Goal: Book appointment/travel/reservation

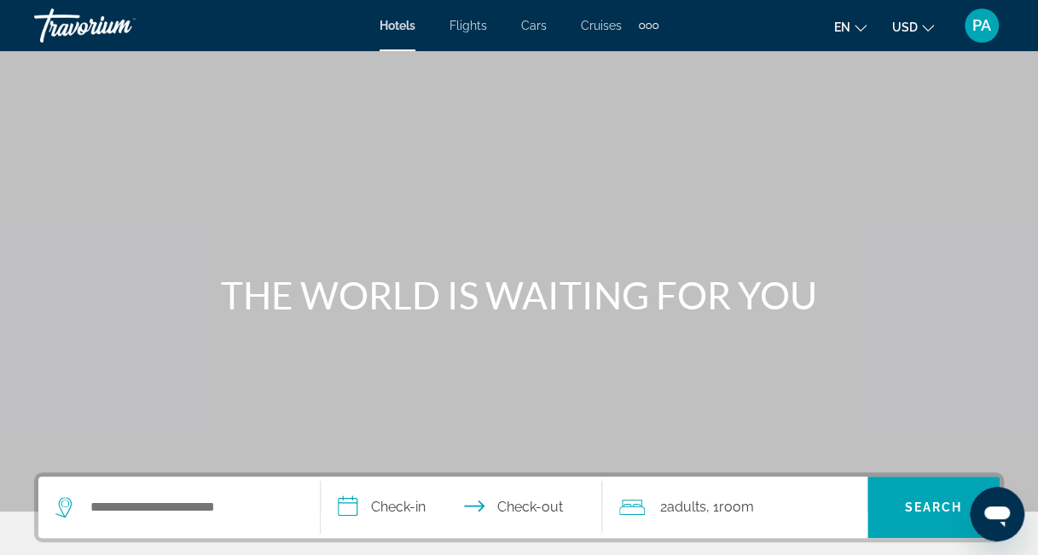
click at [398, 28] on span "Hotels" at bounding box center [397, 26] width 36 height 14
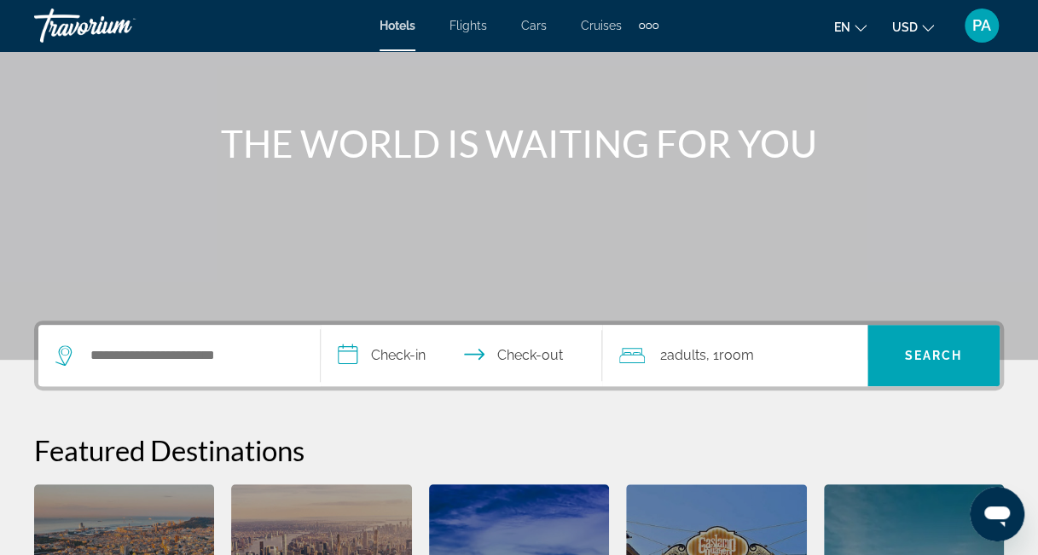
scroll to position [164, 0]
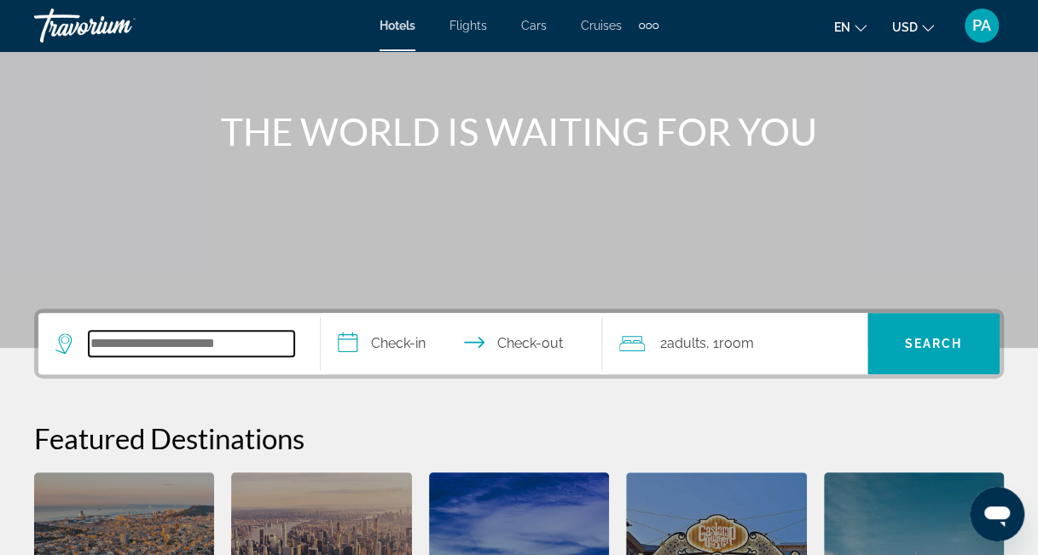
click at [148, 338] on input "Search hotel destination" at bounding box center [191, 344] width 205 height 26
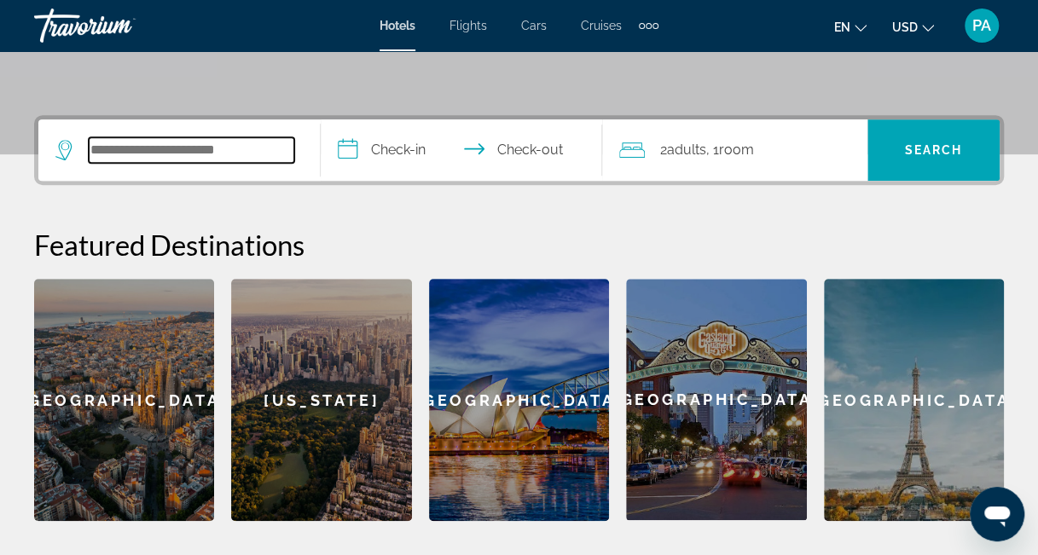
scroll to position [416, 0]
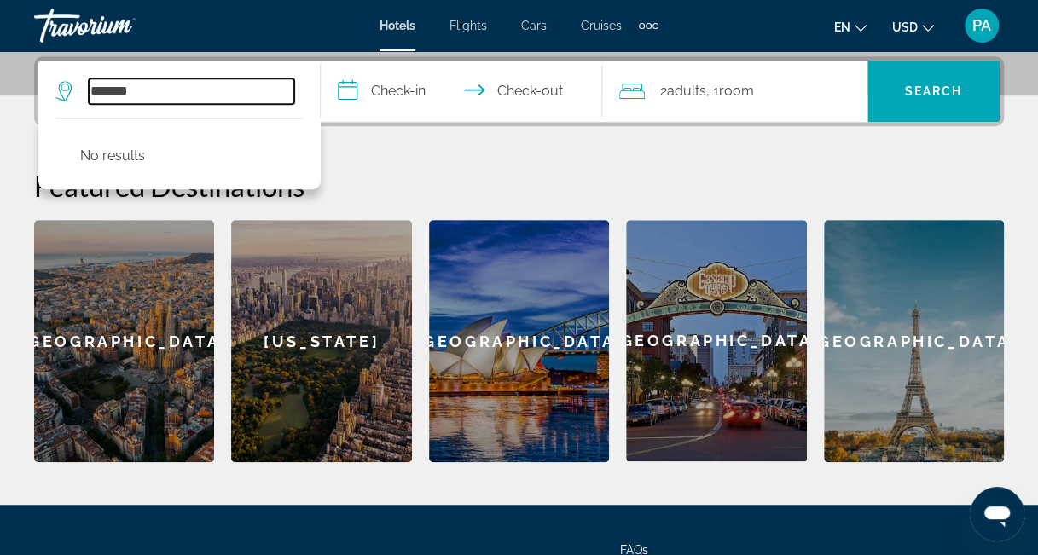
type input "*******"
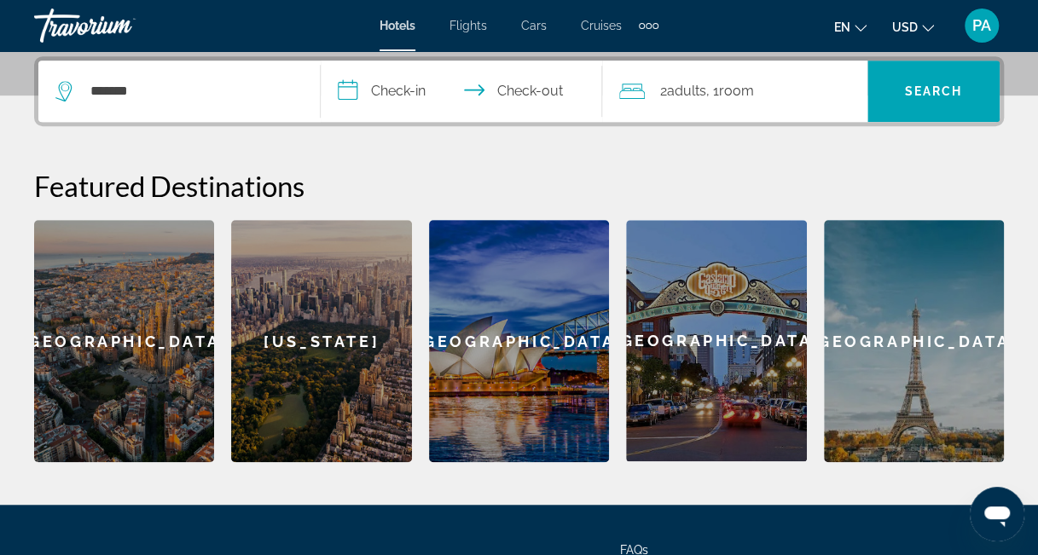
click at [407, 83] on input "**********" at bounding box center [465, 94] width 289 height 67
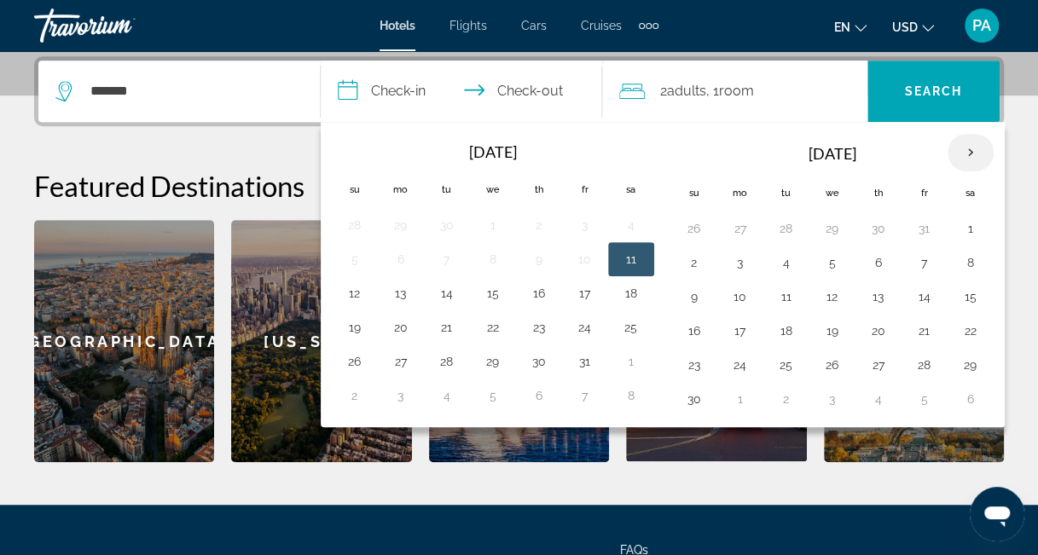
click at [957, 153] on th "Next month" at bounding box center [970, 153] width 46 height 38
click at [783, 323] on button "23" at bounding box center [785, 331] width 27 height 24
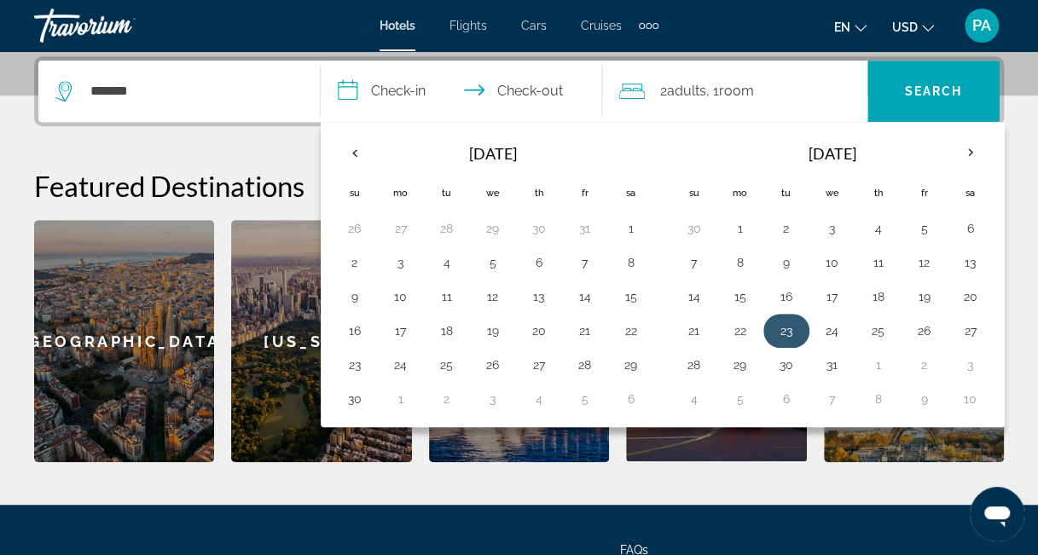
click at [782, 321] on button "23" at bounding box center [785, 331] width 27 height 24
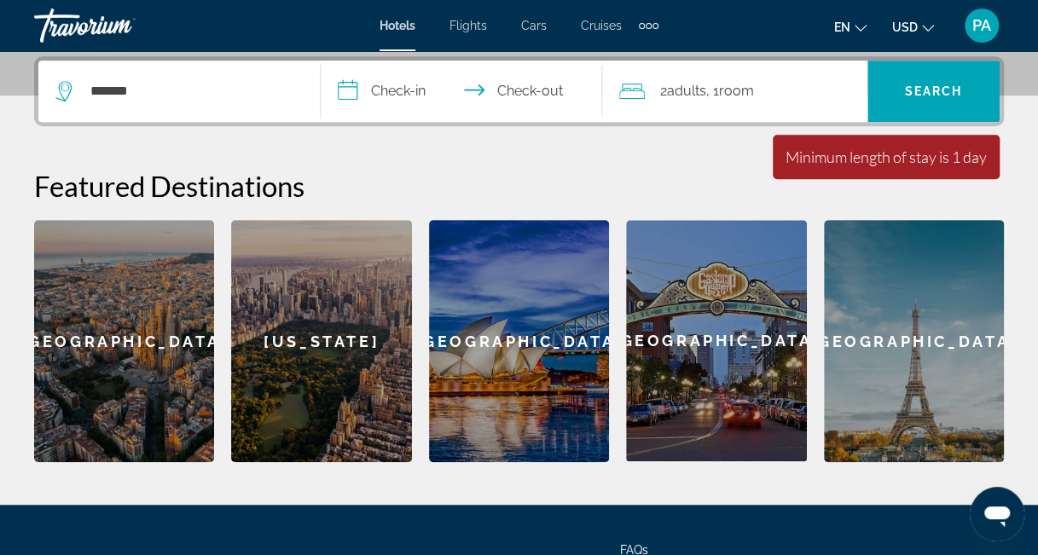
click at [417, 84] on input "**********" at bounding box center [465, 94] width 289 height 67
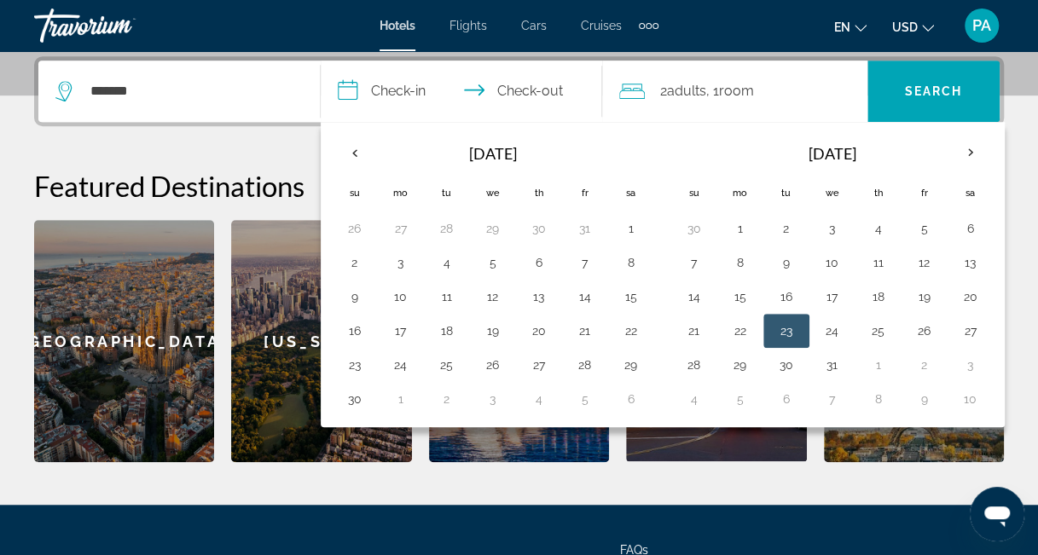
click at [784, 320] on button "23" at bounding box center [785, 331] width 27 height 24
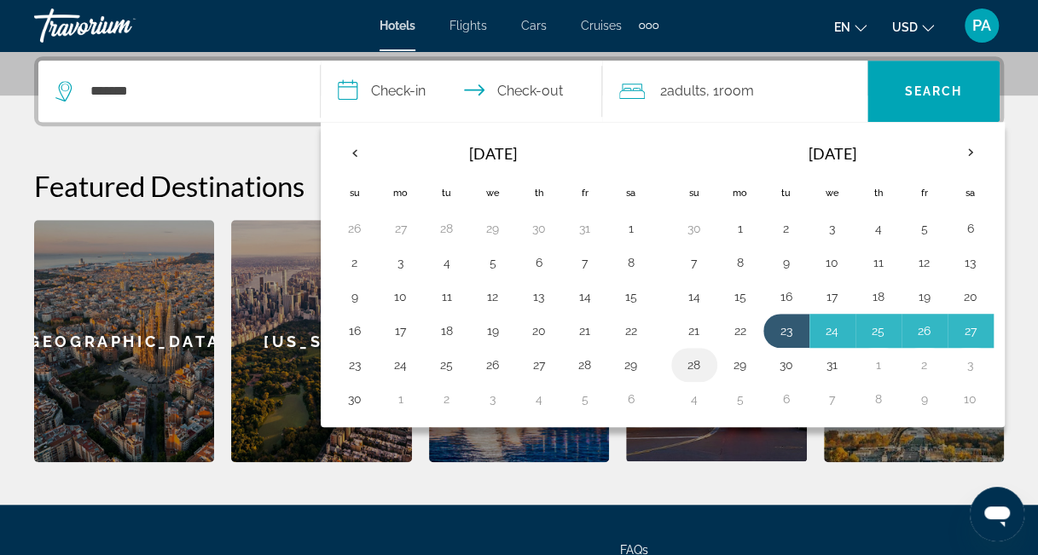
click at [695, 356] on button "28" at bounding box center [693, 365] width 27 height 24
type input "**********"
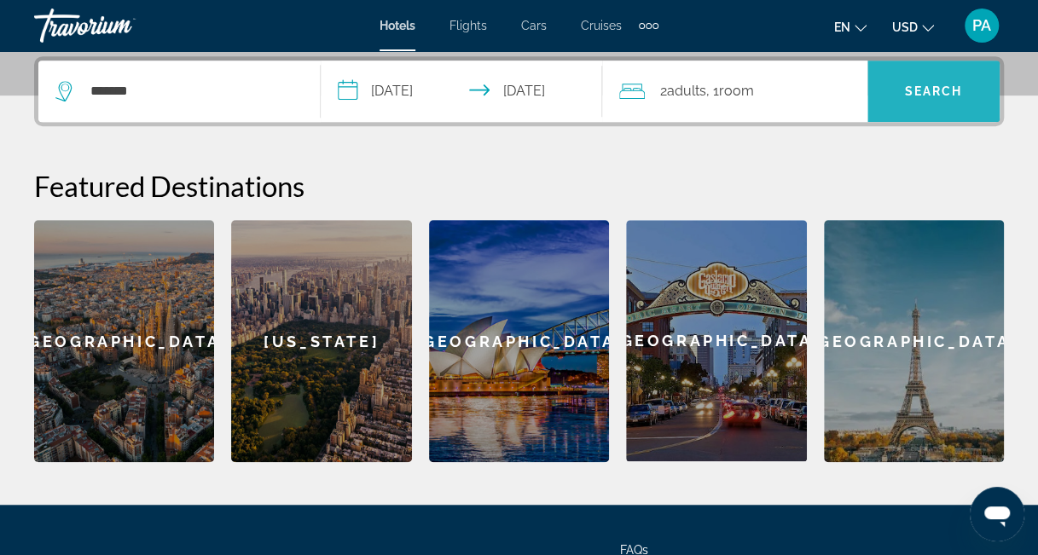
click at [933, 89] on span "Search" at bounding box center [934, 91] width 58 height 14
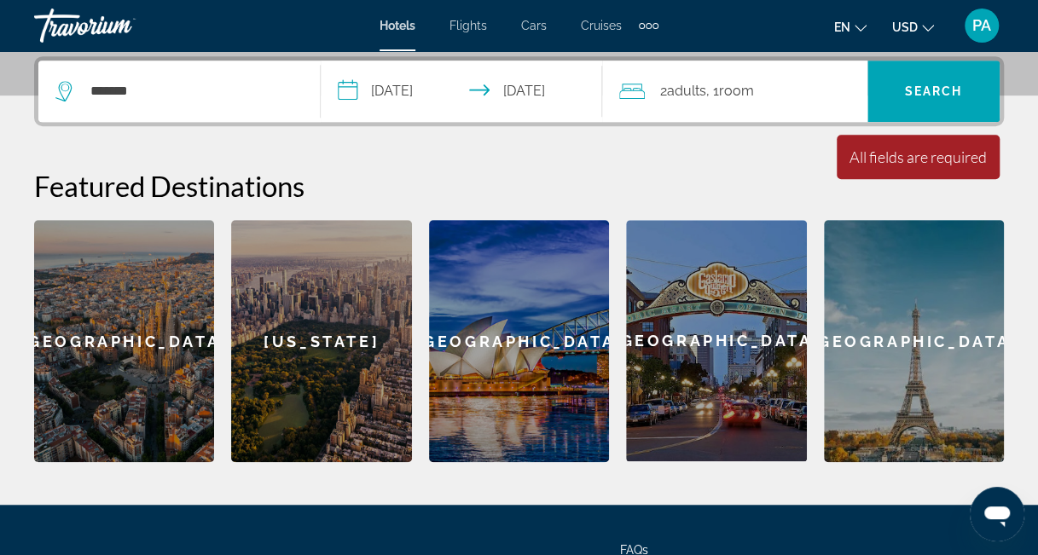
click at [644, 84] on icon "Travelers: 2 adults, 0 children" at bounding box center [632, 91] width 26 height 20
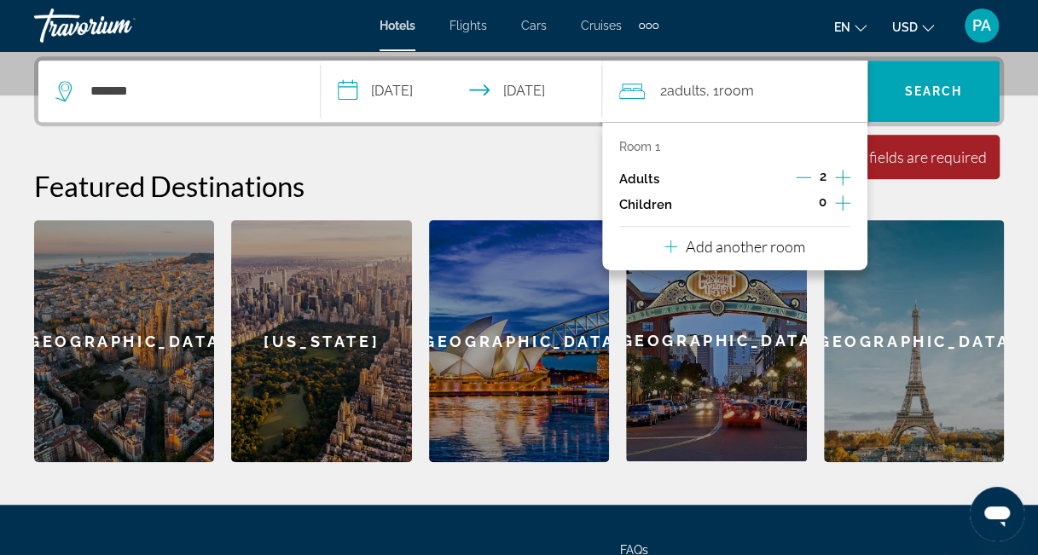
click at [767, 91] on div "2 Adult Adults , 1 Room rooms" at bounding box center [743, 91] width 248 height 24
click at [561, 109] on input "**********" at bounding box center [465, 94] width 289 height 67
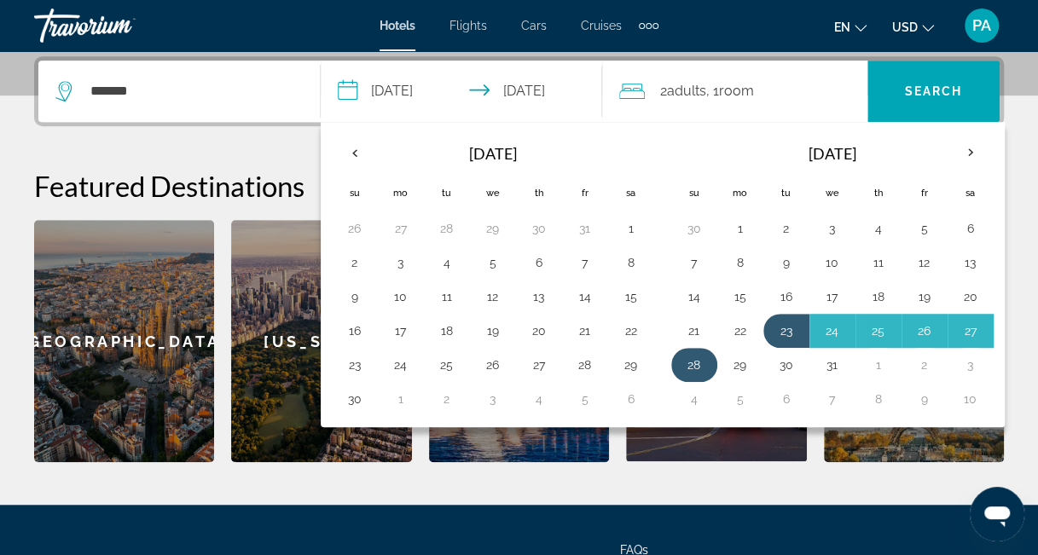
click at [692, 363] on button "28" at bounding box center [693, 365] width 27 height 24
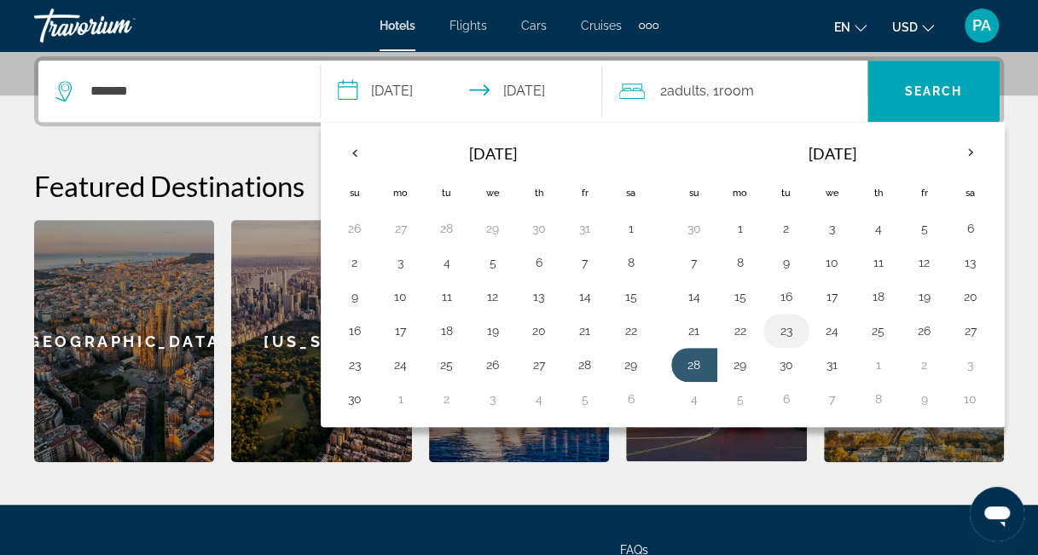
click at [784, 327] on button "23" at bounding box center [785, 331] width 27 height 24
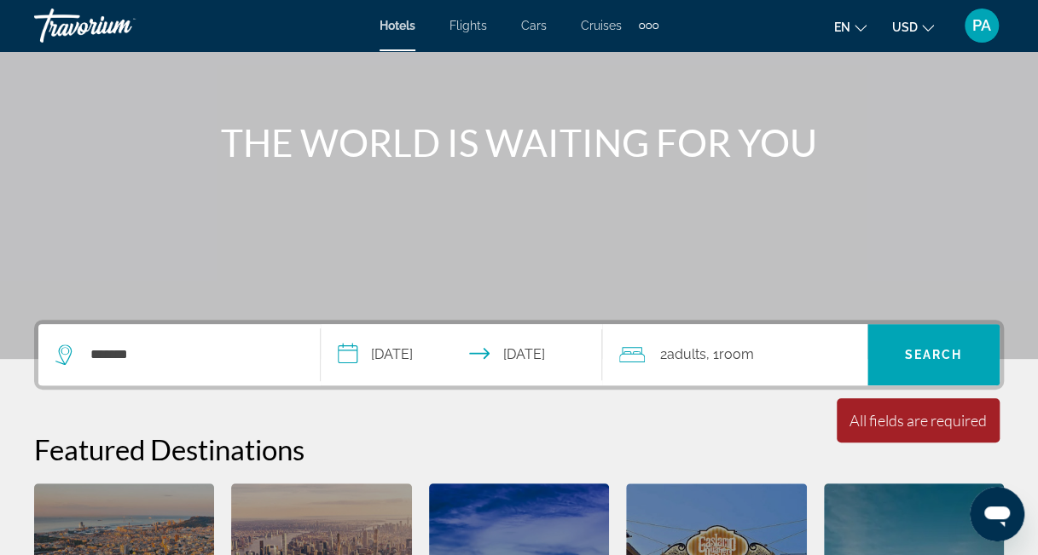
scroll to position [157, 0]
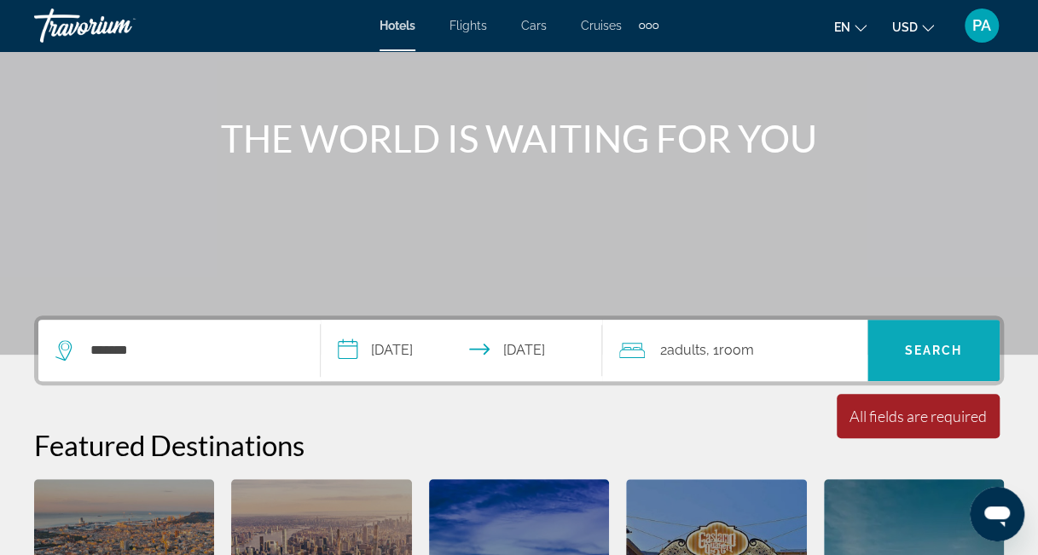
click at [939, 347] on span "Search" at bounding box center [934, 351] width 58 height 14
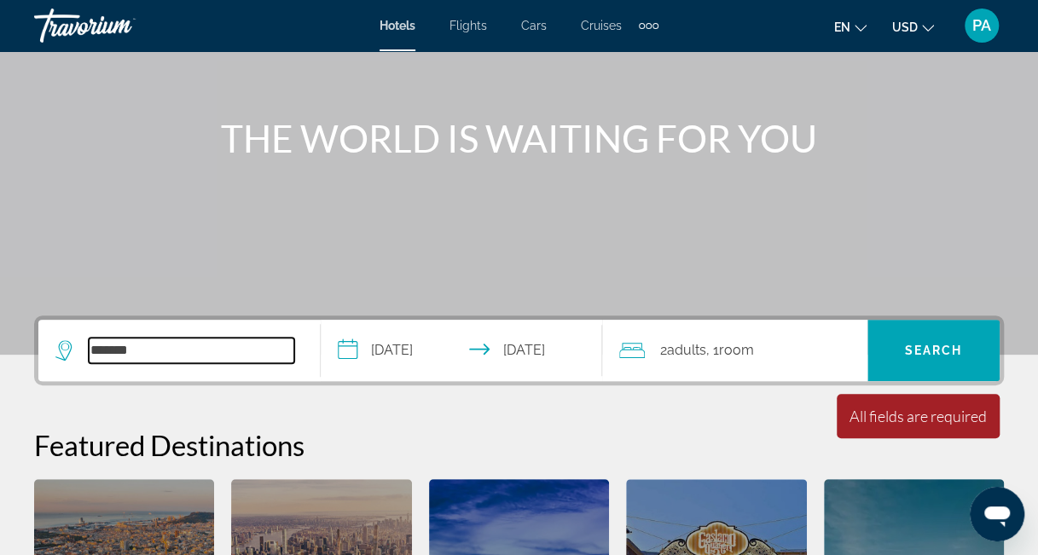
click at [205, 344] on input "*******" at bounding box center [191, 351] width 205 height 26
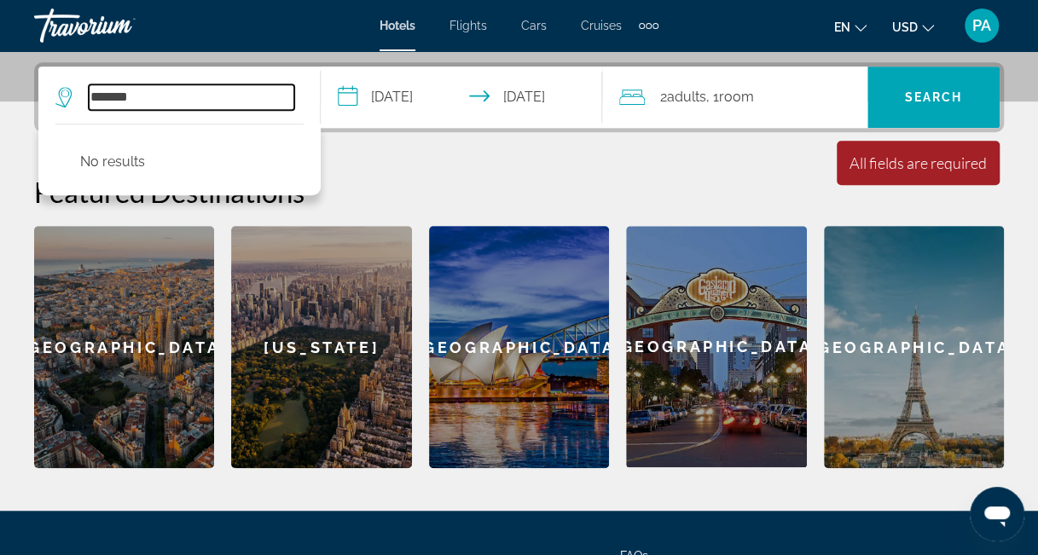
scroll to position [416, 0]
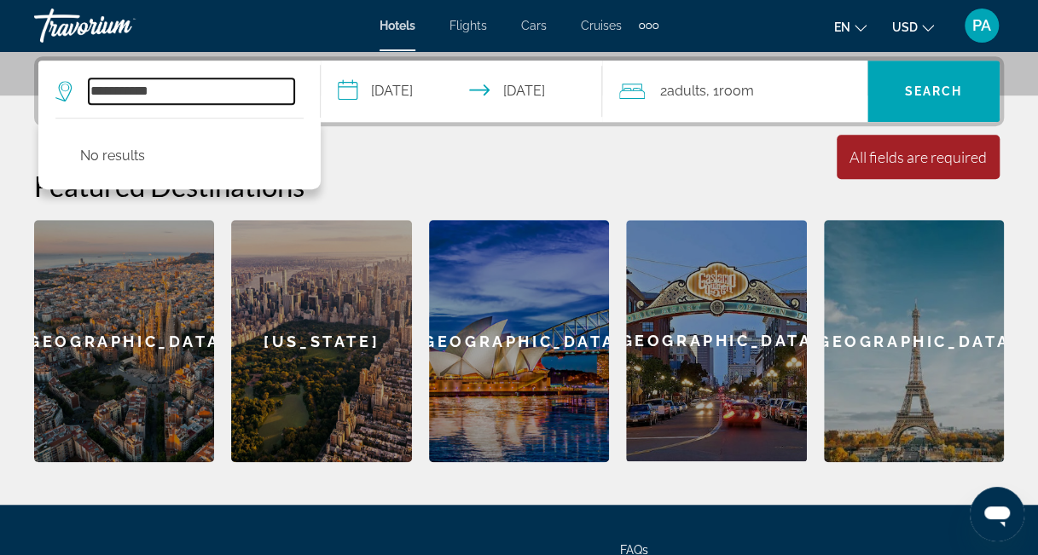
type input "**********"
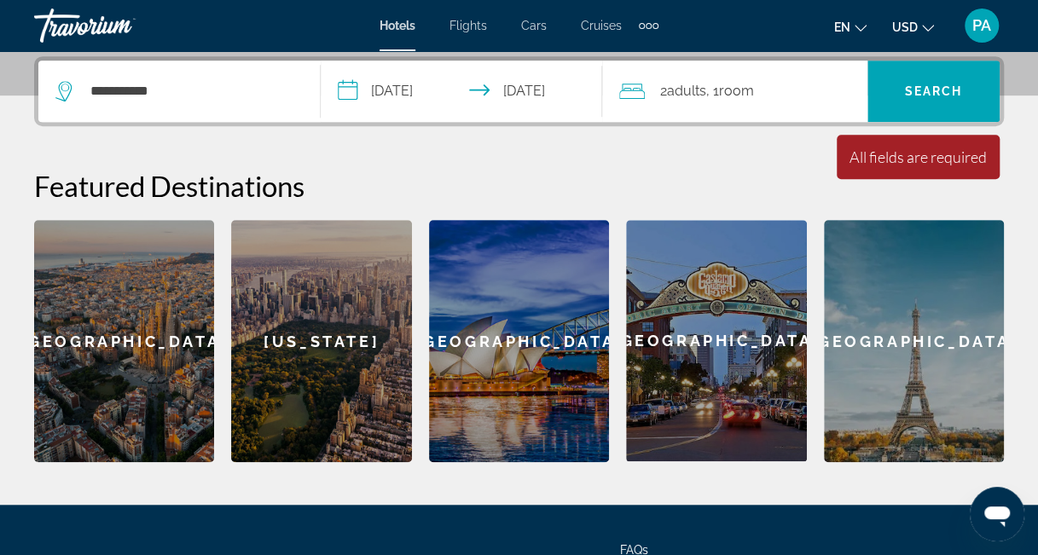
click at [683, 163] on div "**********" at bounding box center [519, 259] width 1038 height 406
click at [918, 90] on span "Search" at bounding box center [934, 91] width 58 height 14
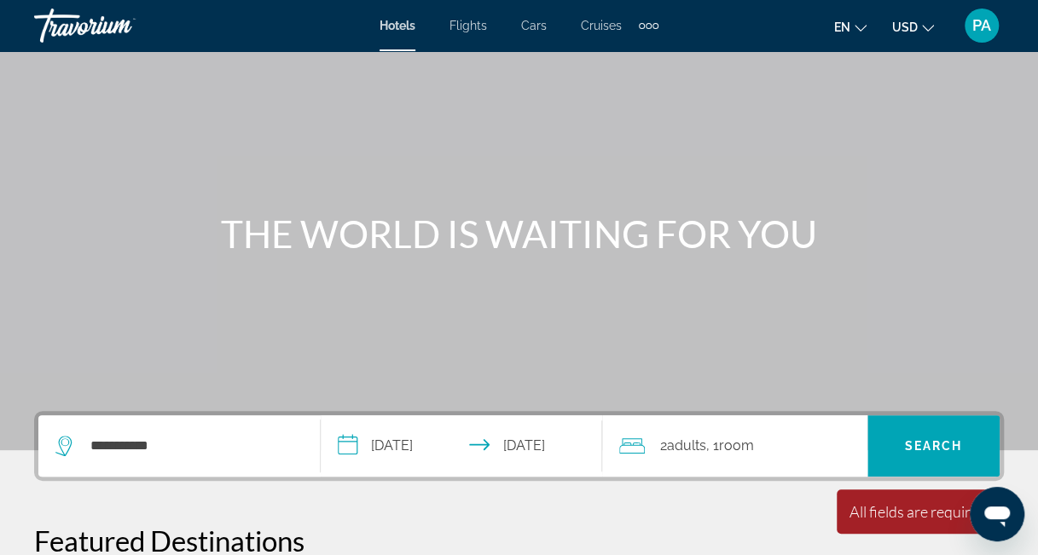
scroll to position [0, 0]
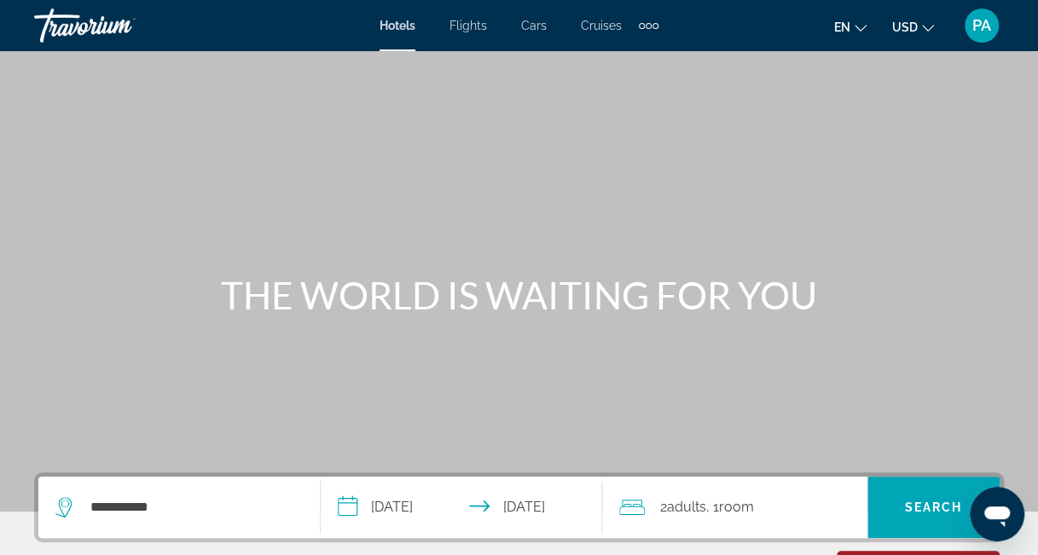
click at [598, 25] on span "Cruises" at bounding box center [601, 26] width 41 height 14
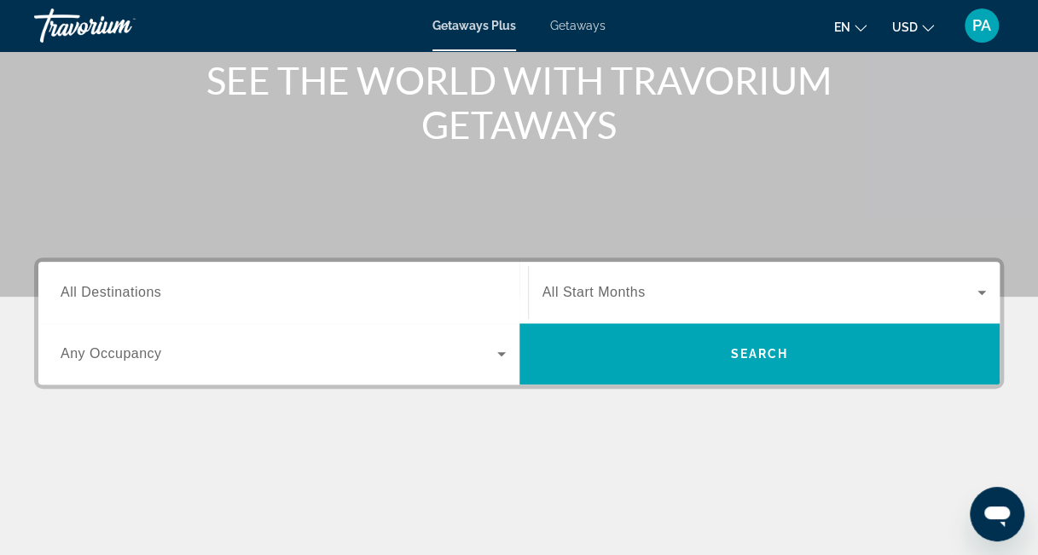
scroll to position [217, 0]
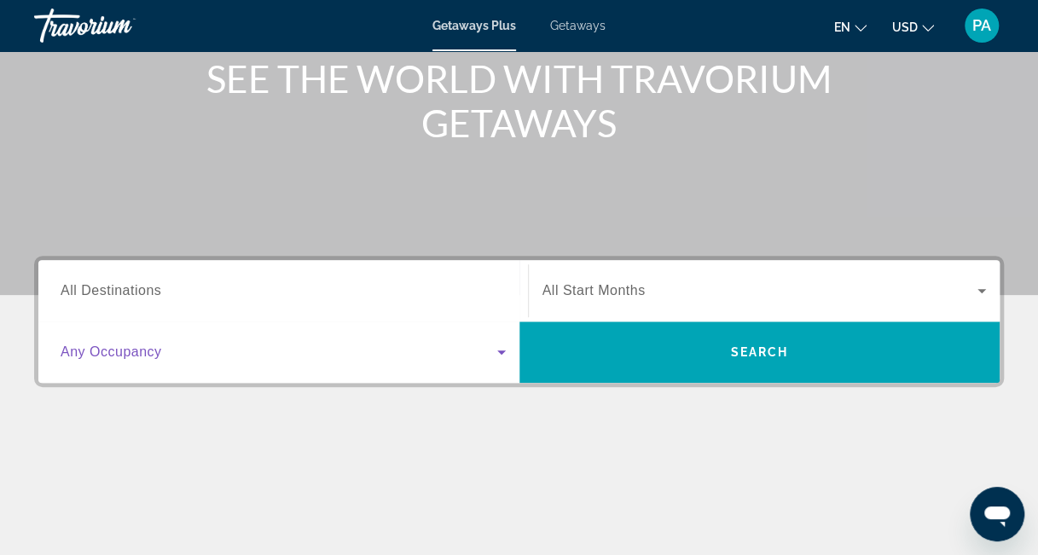
click at [501, 350] on icon "Search widget" at bounding box center [501, 352] width 9 height 4
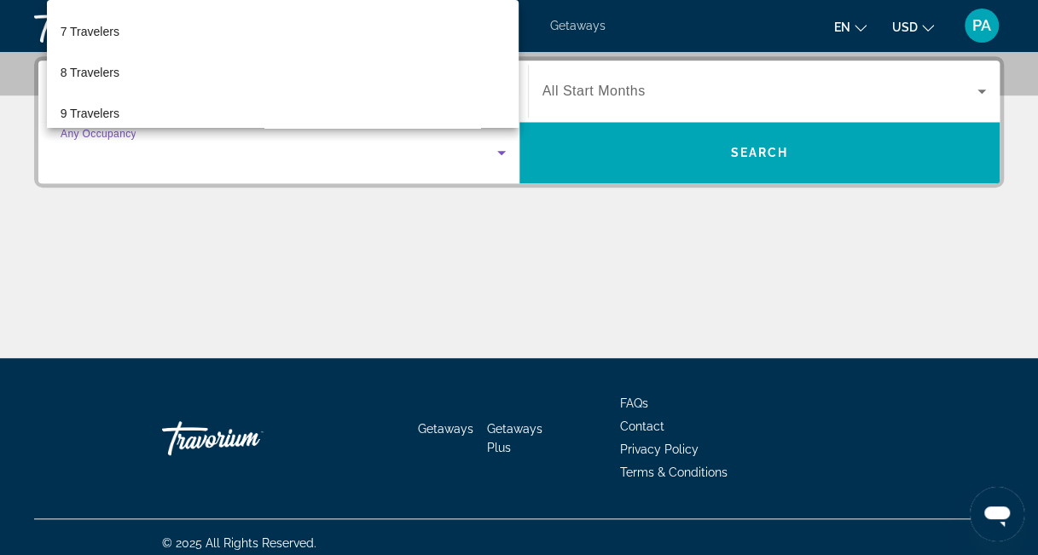
scroll to position [295, 0]
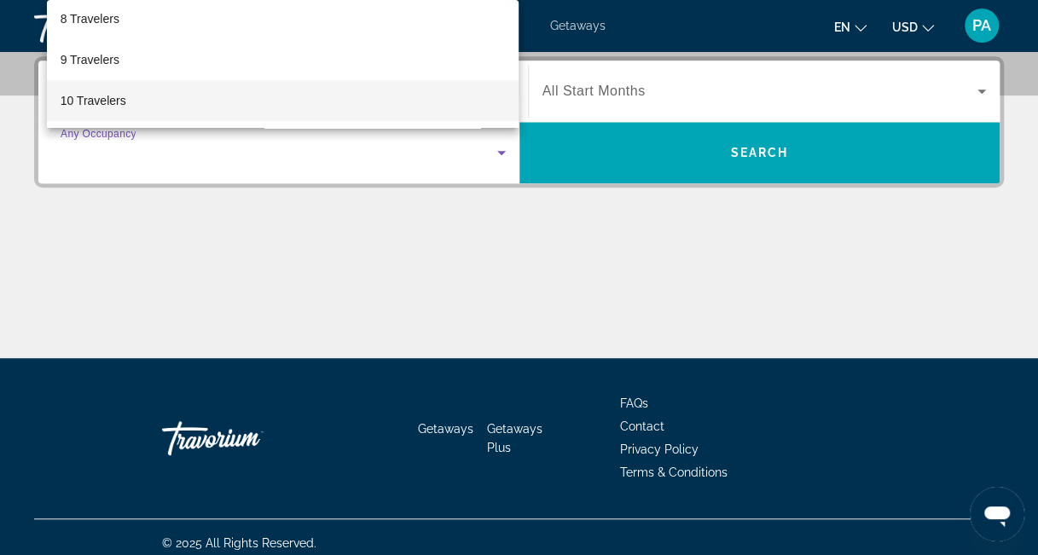
click at [471, 111] on mat-option "10 Travelers" at bounding box center [283, 100] width 472 height 41
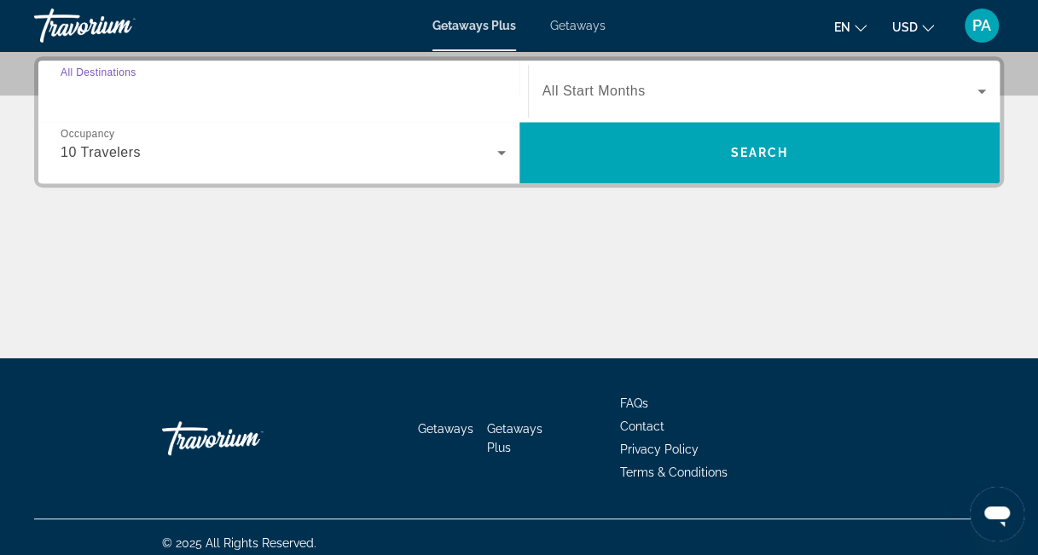
click at [362, 84] on input "Destination All Destinations" at bounding box center [283, 92] width 445 height 20
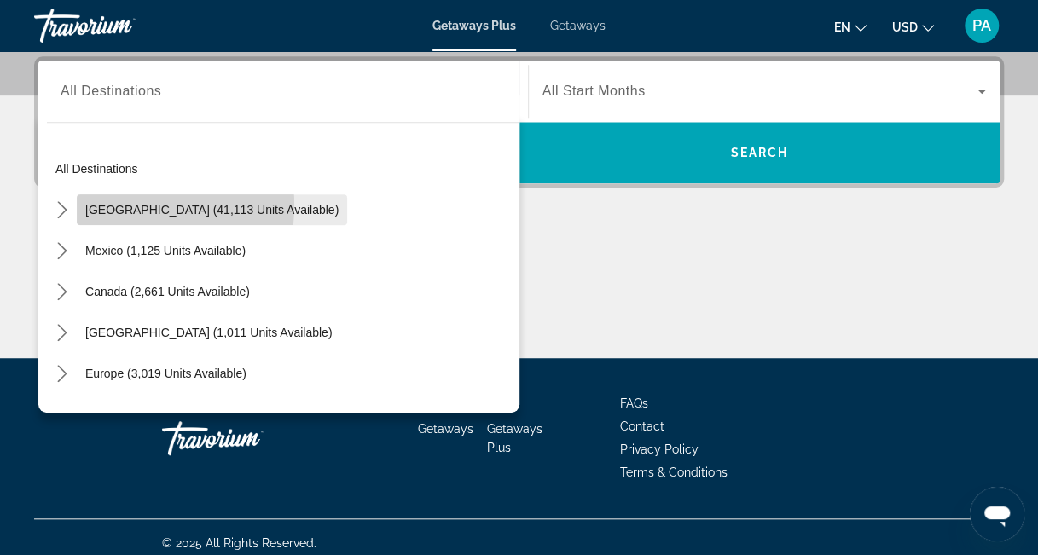
click at [119, 204] on span "[GEOGRAPHIC_DATA] (41,113 units available)" at bounding box center [211, 210] width 253 height 14
type input "**********"
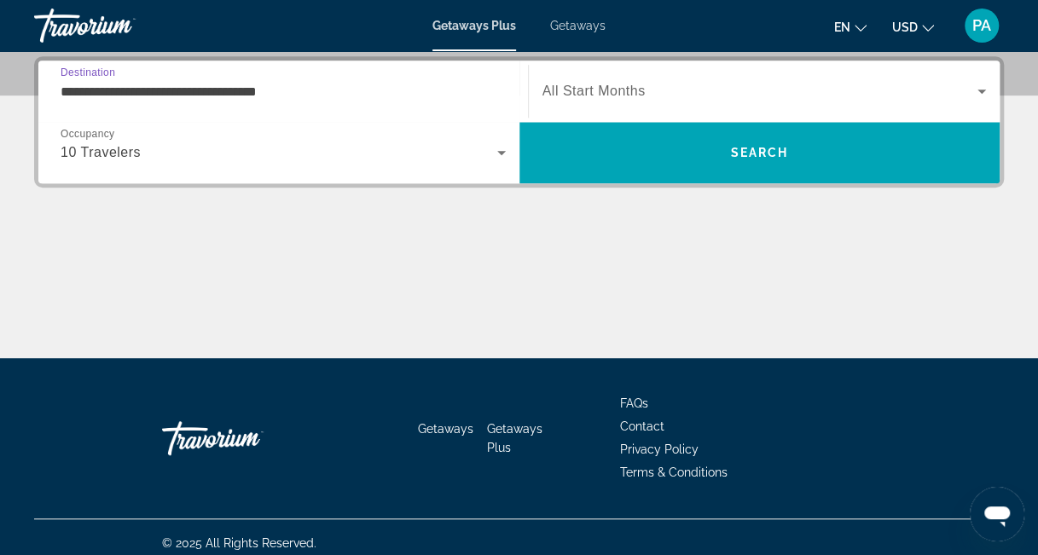
click at [976, 88] on icon "Search widget" at bounding box center [981, 91] width 20 height 20
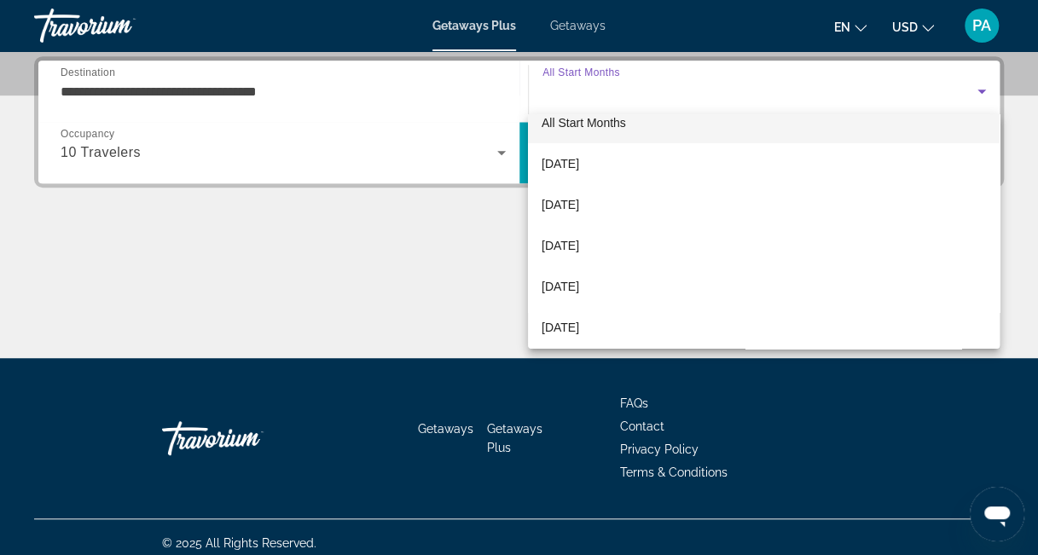
scroll to position [38, 0]
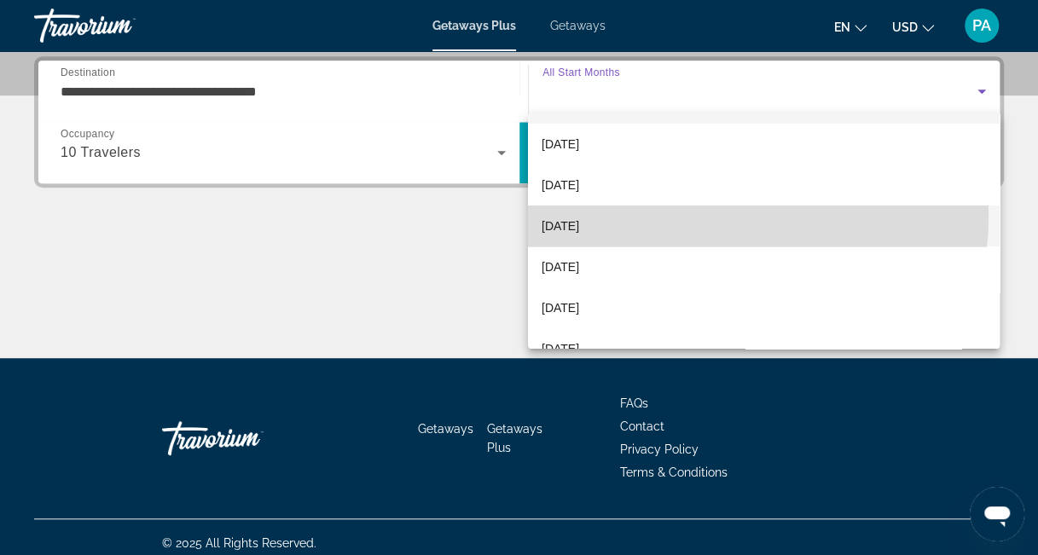
click at [726, 217] on mat-option "[DATE]" at bounding box center [764, 225] width 472 height 41
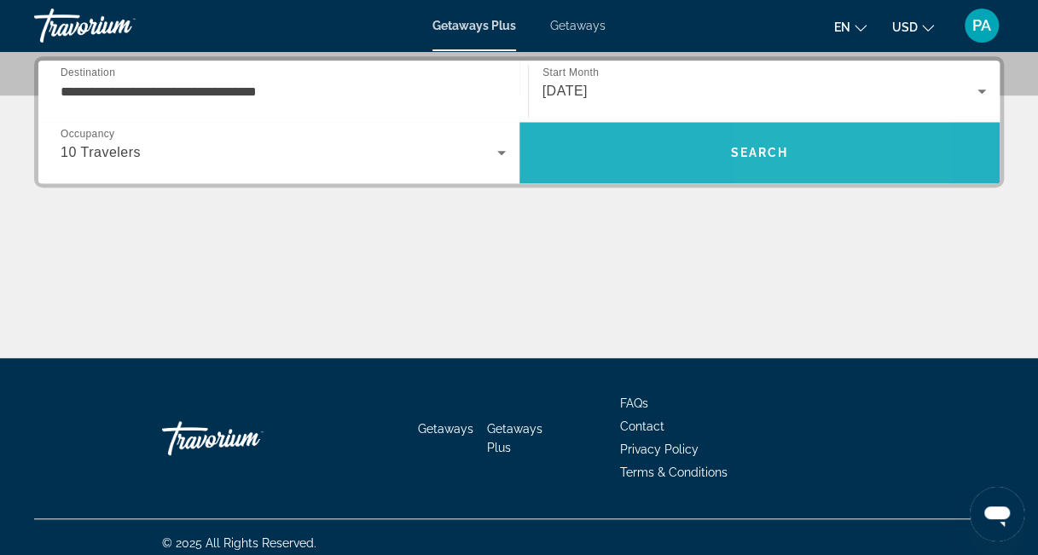
click at [772, 147] on span "Search" at bounding box center [759, 153] width 58 height 14
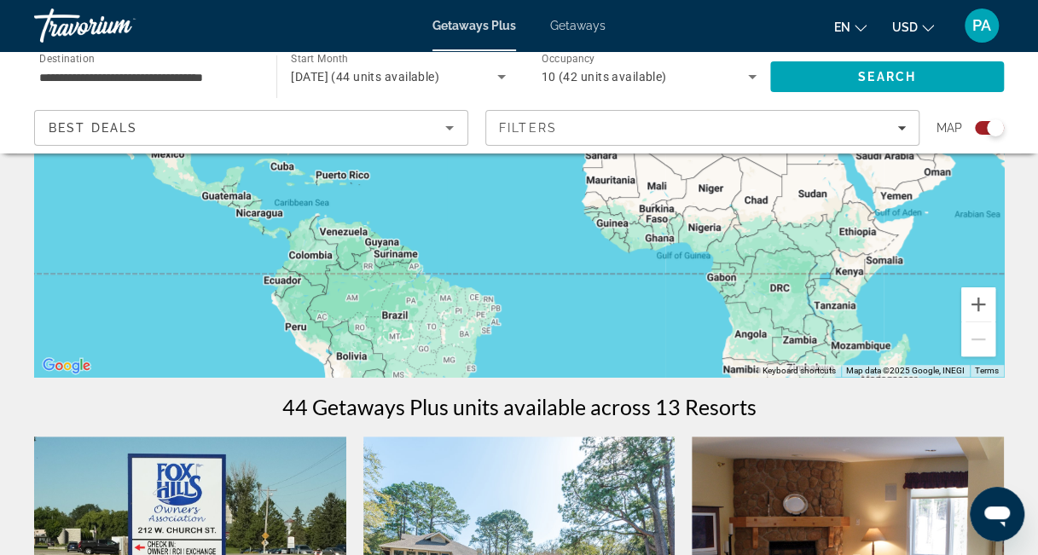
scroll to position [234, 0]
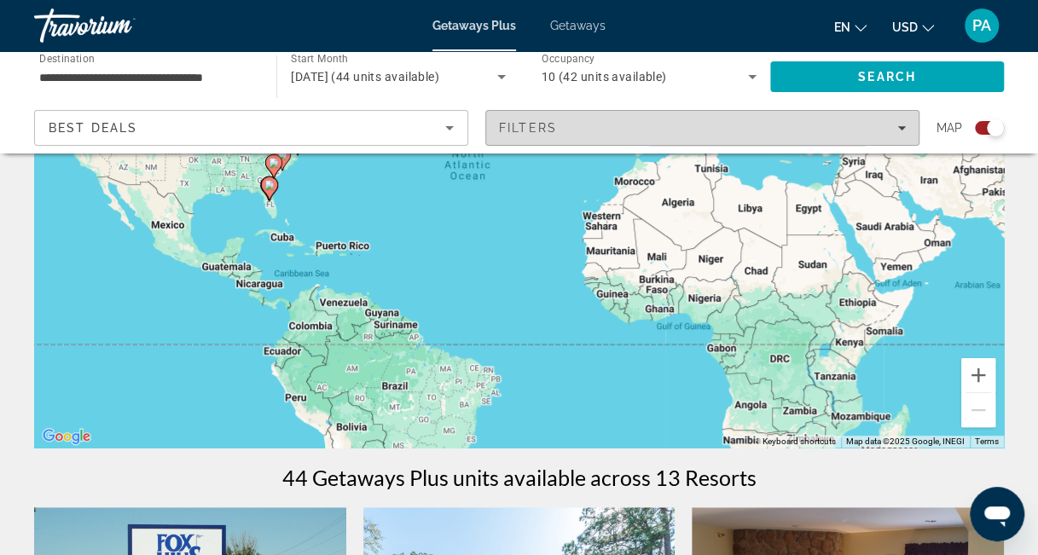
click at [567, 122] on div "Filters" at bounding box center [702, 128] width 407 height 14
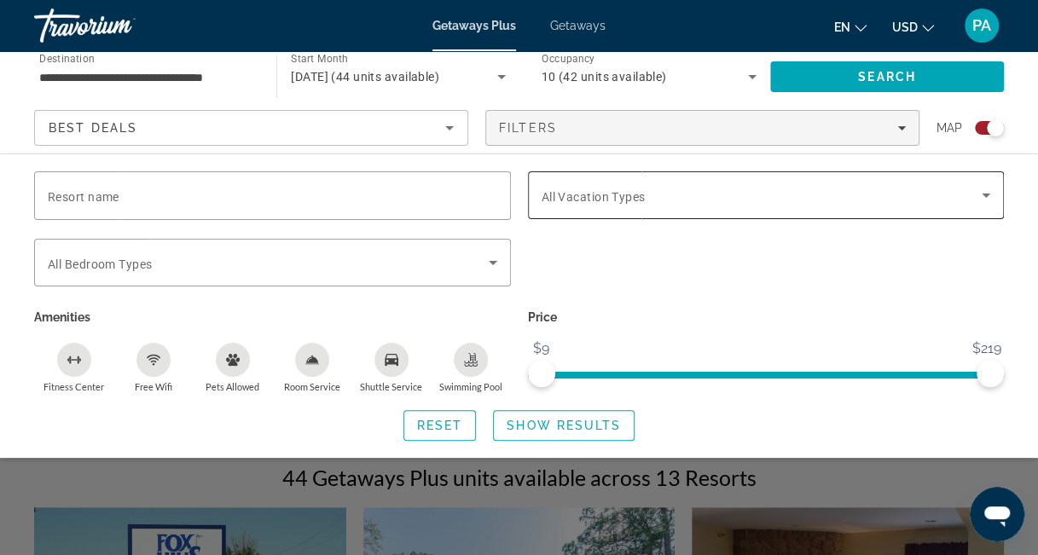
click at [984, 193] on icon "Search widget" at bounding box center [985, 195] width 20 height 20
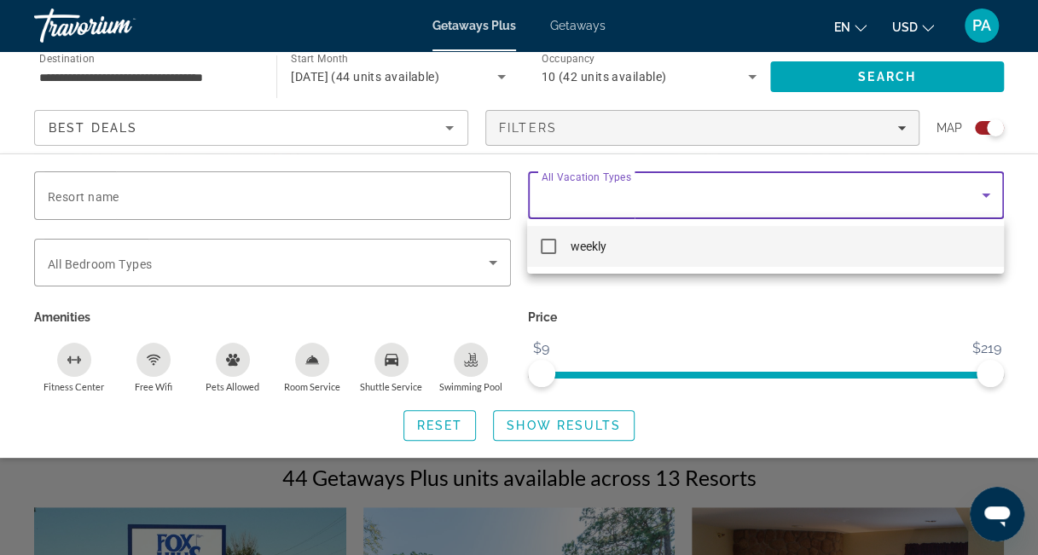
click at [661, 246] on mat-option "weekly" at bounding box center [765, 246] width 476 height 41
click at [715, 325] on div at bounding box center [519, 277] width 1038 height 555
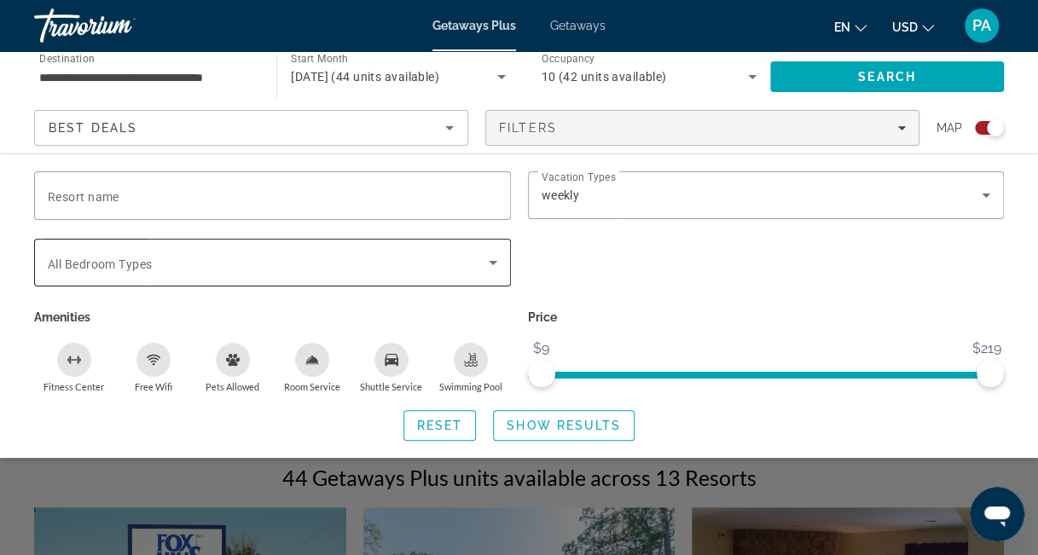
click at [488, 262] on icon "Search widget" at bounding box center [493, 262] width 20 height 20
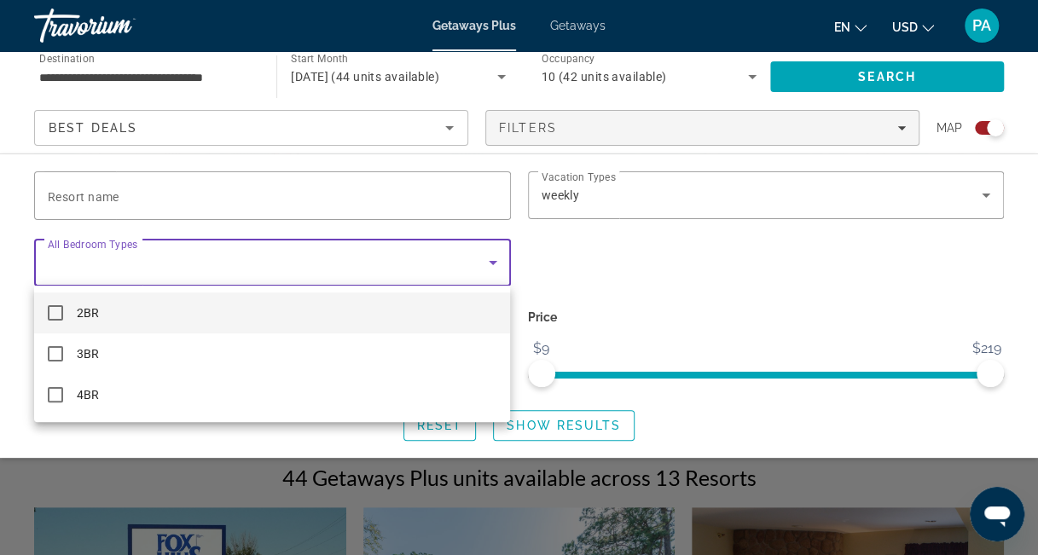
click at [544, 255] on div at bounding box center [519, 277] width 1038 height 555
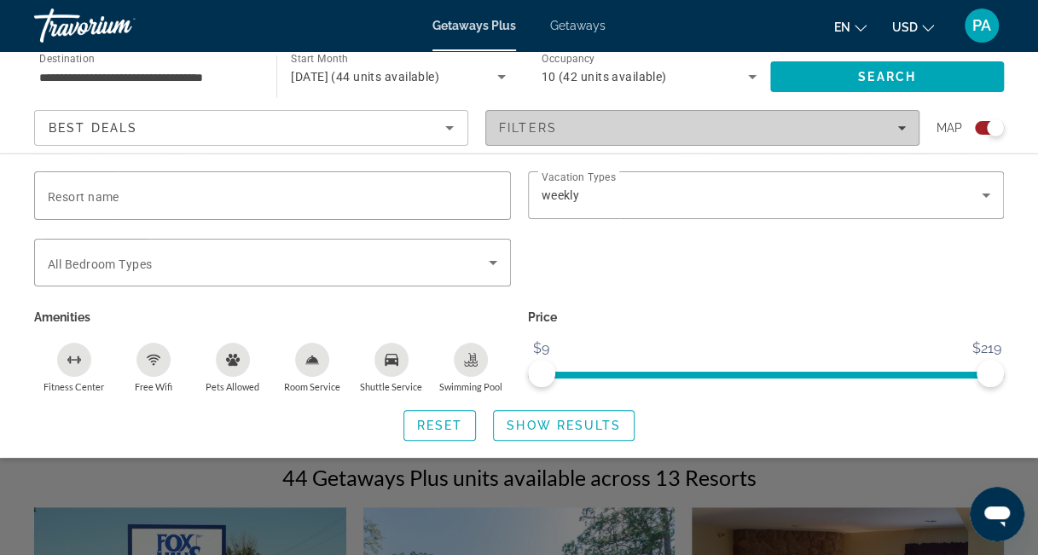
click at [899, 126] on icon "Filters" at bounding box center [901, 128] width 9 height 4
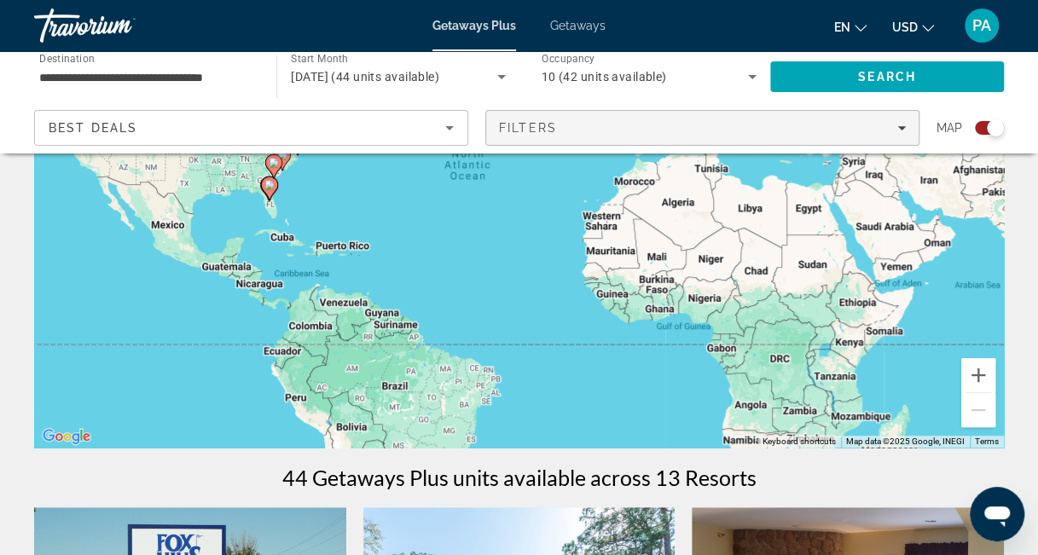
click at [899, 126] on icon "Filters" at bounding box center [901, 128] width 9 height 4
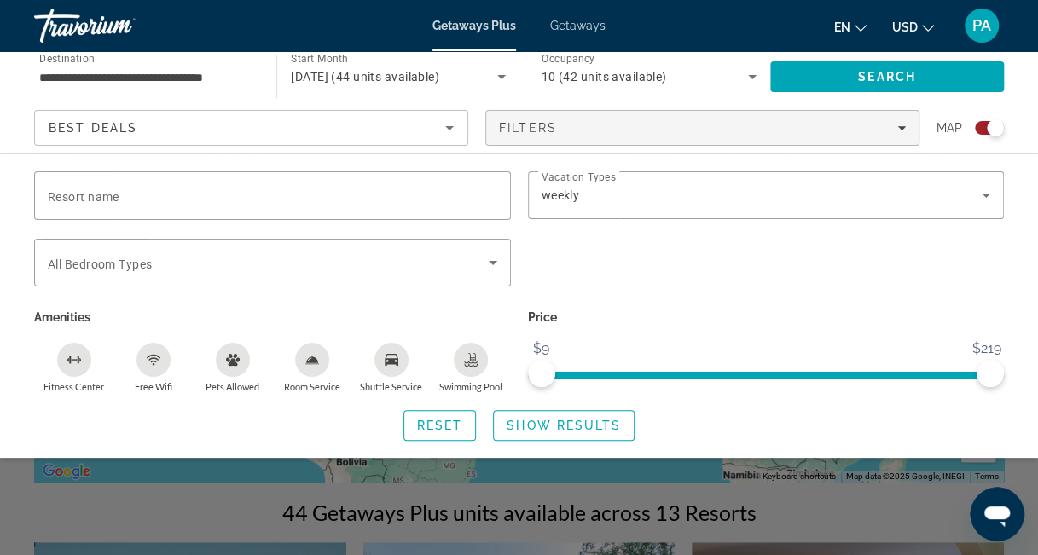
scroll to position [159, 0]
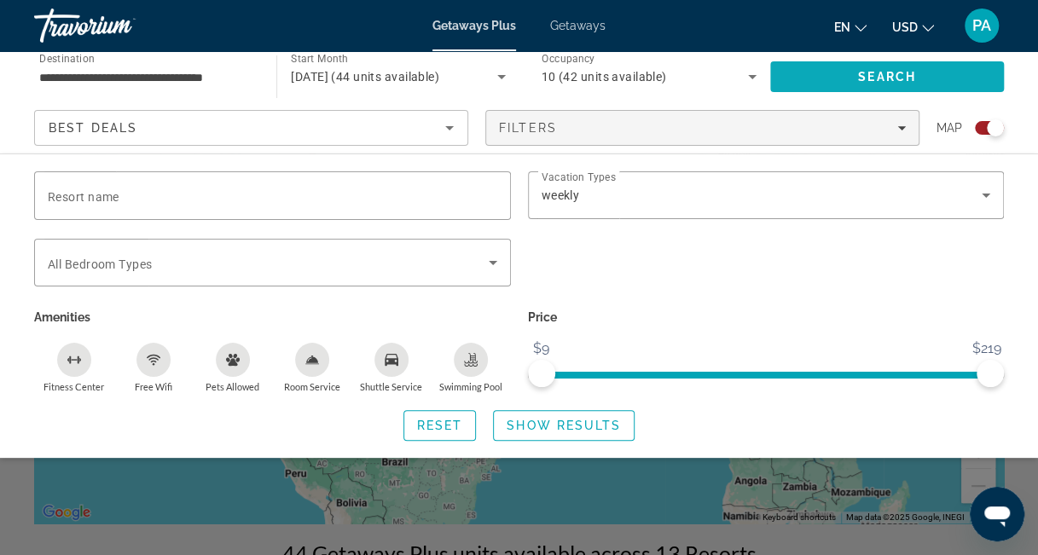
click at [874, 72] on span "Search" at bounding box center [887, 77] width 58 height 14
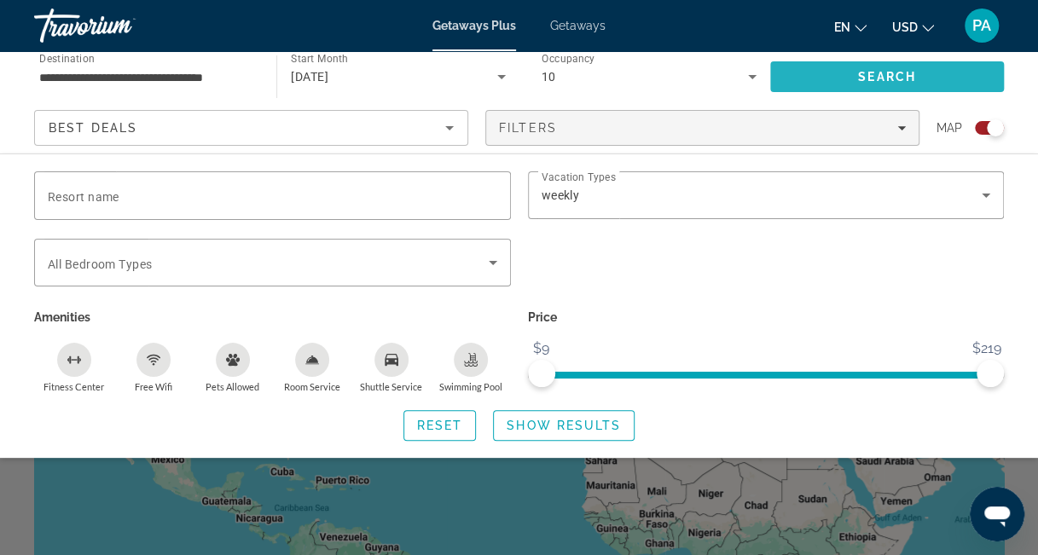
click at [878, 67] on span "Search" at bounding box center [887, 76] width 234 height 41
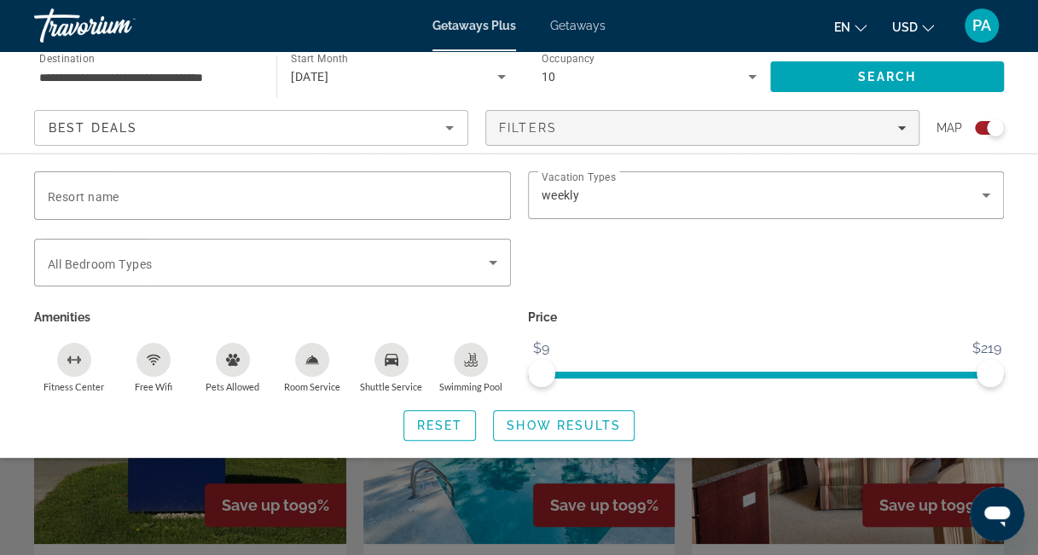
scroll to position [411, 0]
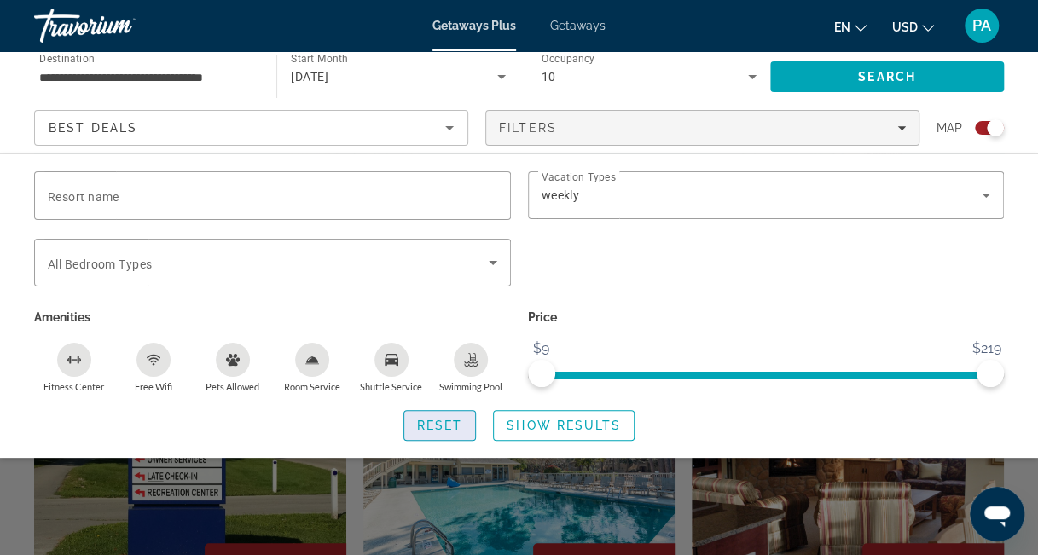
click at [454, 425] on span "Reset" at bounding box center [440, 426] width 46 height 14
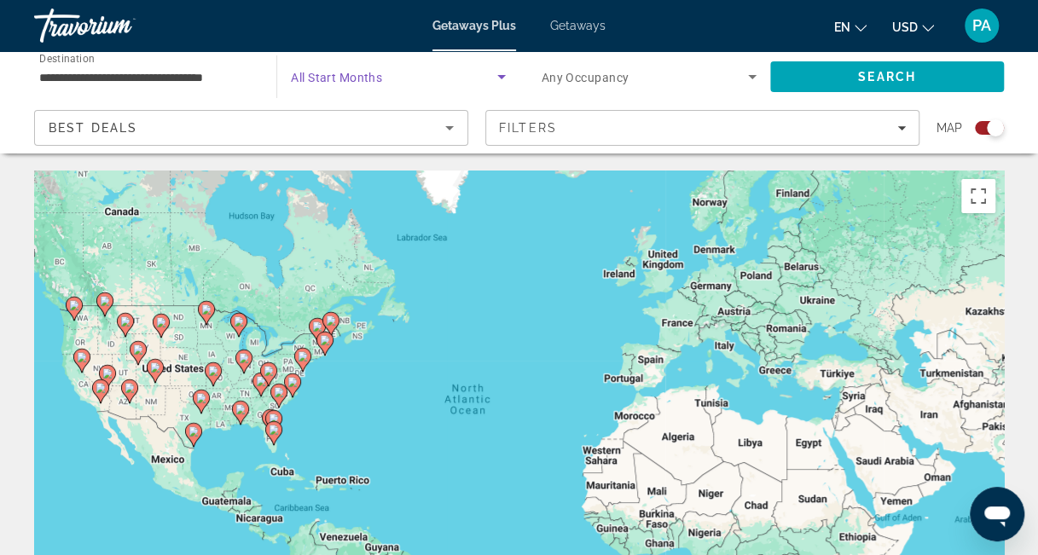
click at [498, 74] on icon "Search widget" at bounding box center [501, 77] width 20 height 20
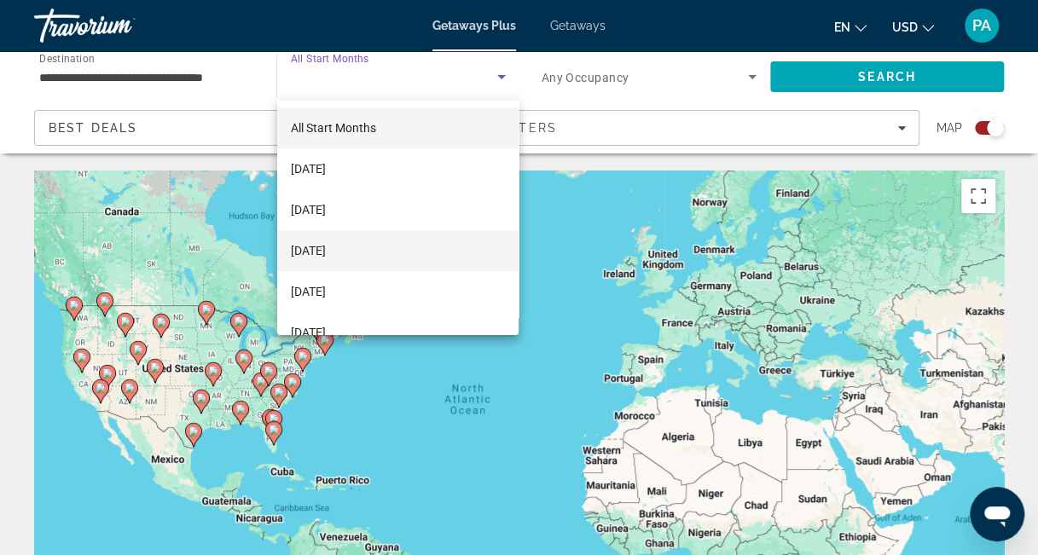
click at [326, 247] on span "[DATE]" at bounding box center [308, 250] width 35 height 20
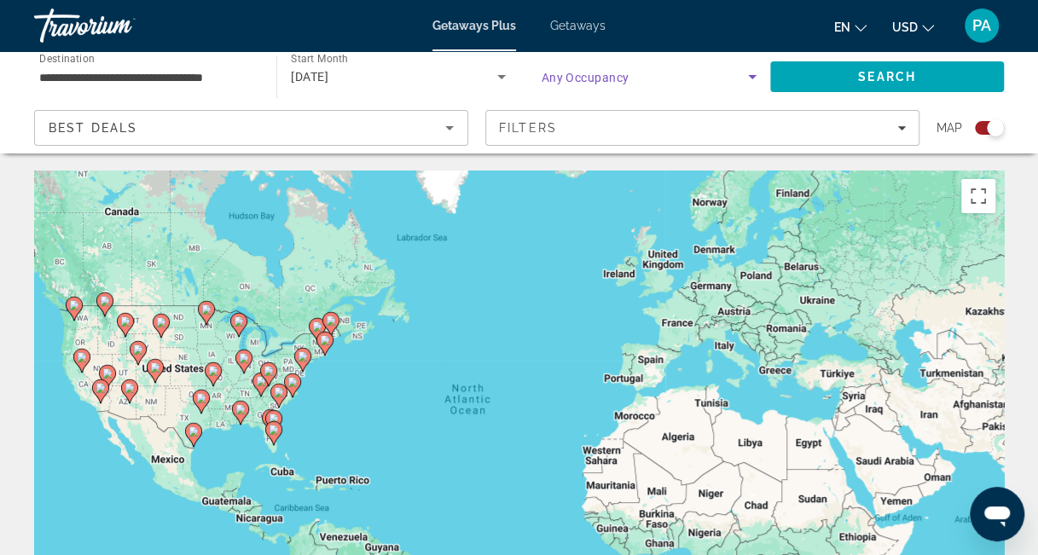
click at [749, 73] on icon "Search widget" at bounding box center [752, 77] width 20 height 20
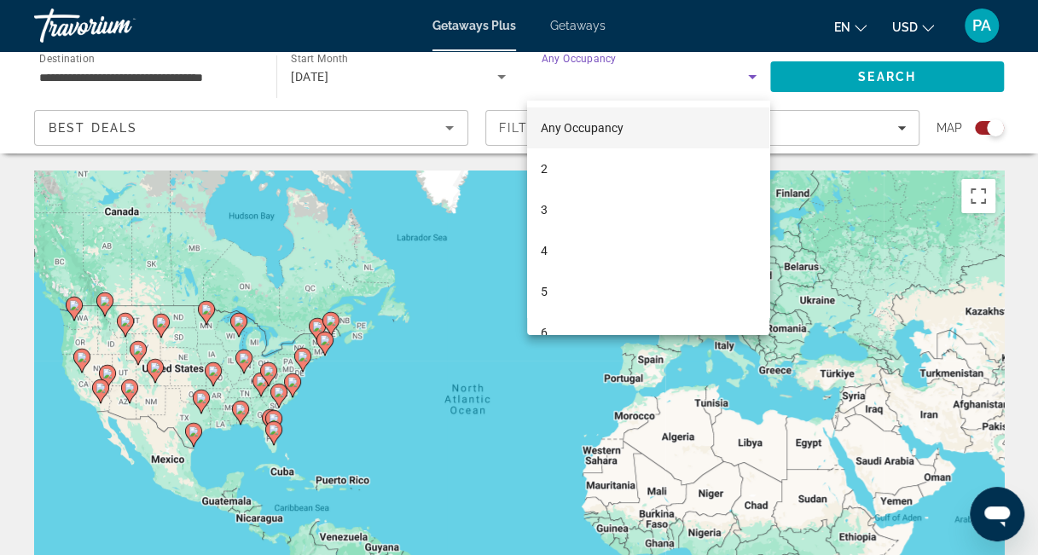
scroll to position [269, 0]
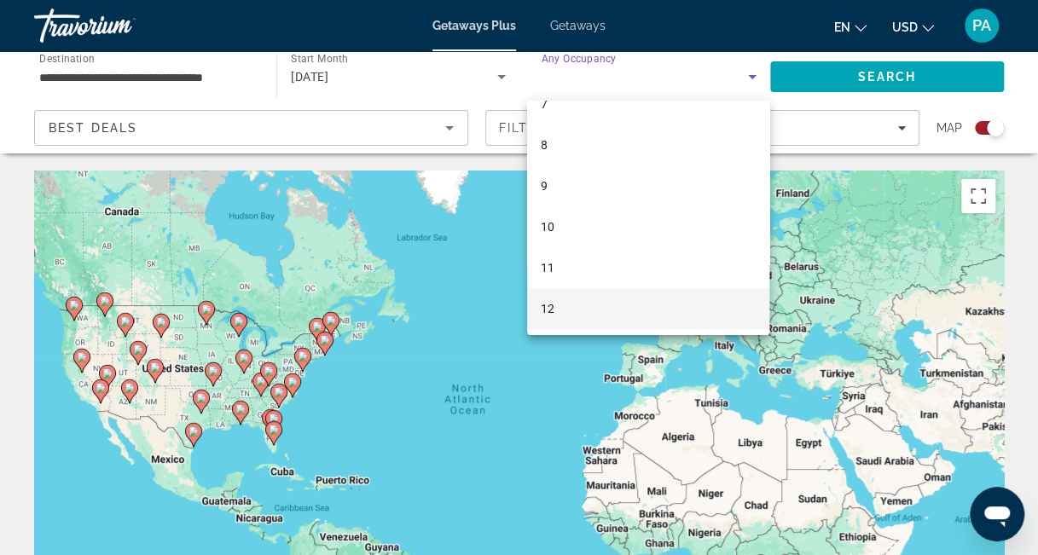
click at [605, 307] on mat-option "12" at bounding box center [648, 308] width 242 height 41
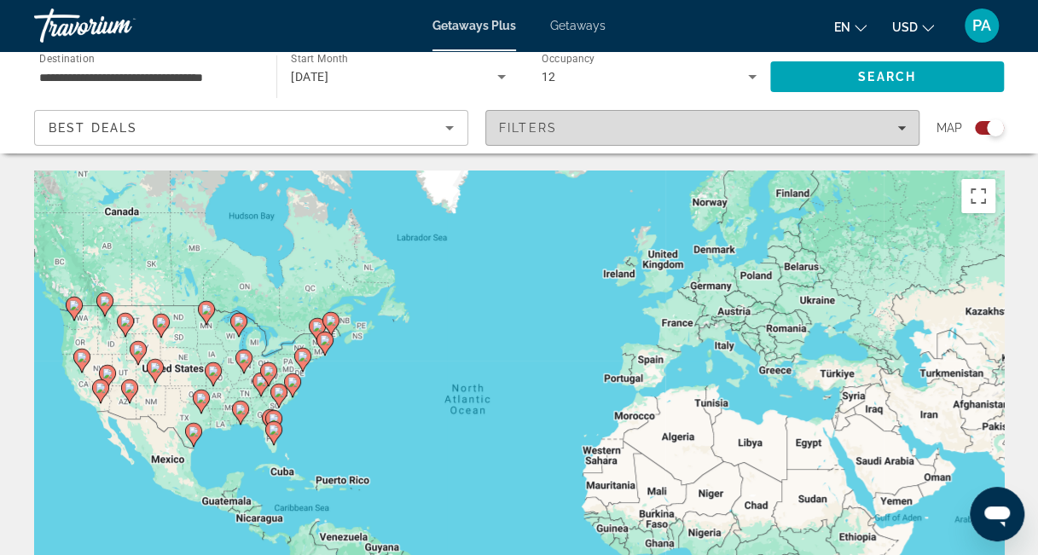
click at [900, 125] on icon "Filters" at bounding box center [901, 128] width 9 height 9
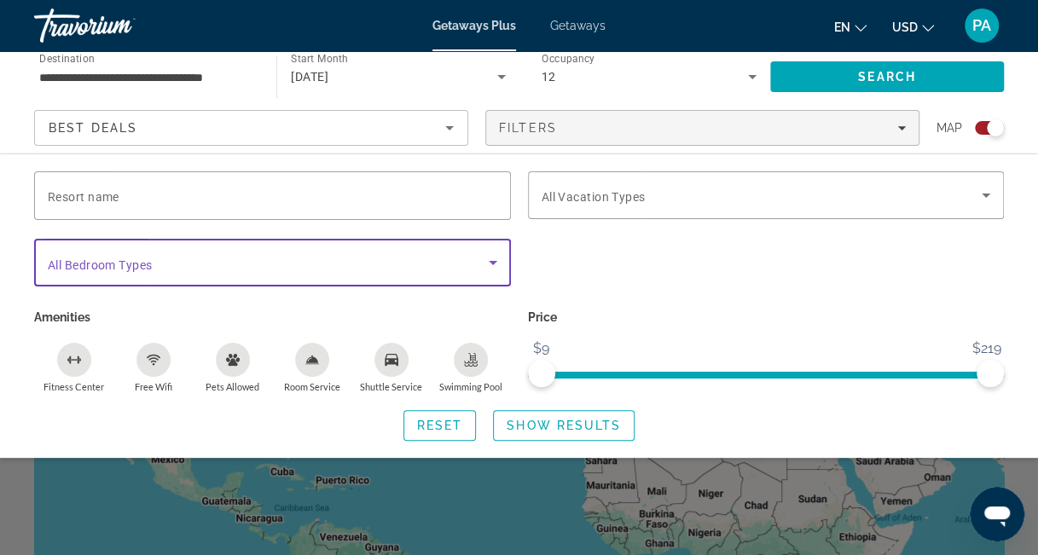
click at [490, 261] on icon "Search widget" at bounding box center [493, 263] width 9 height 4
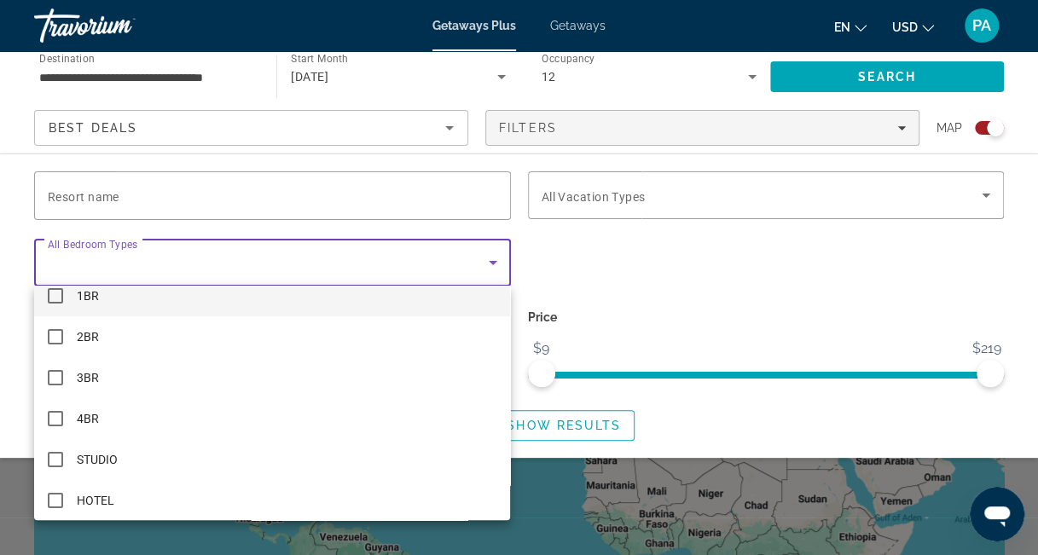
scroll to position [24, 0]
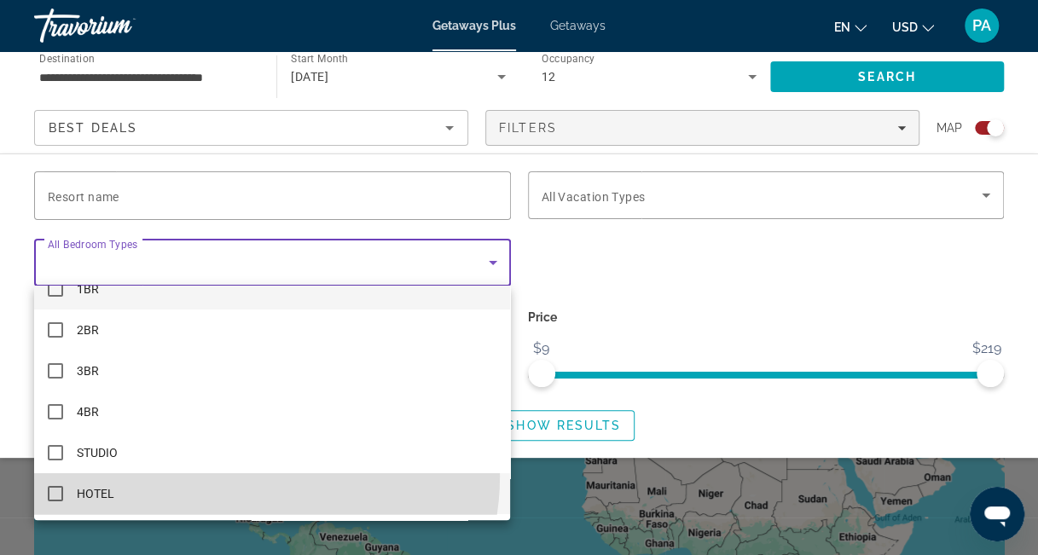
click at [252, 476] on mat-option "HOTEL" at bounding box center [272, 493] width 476 height 41
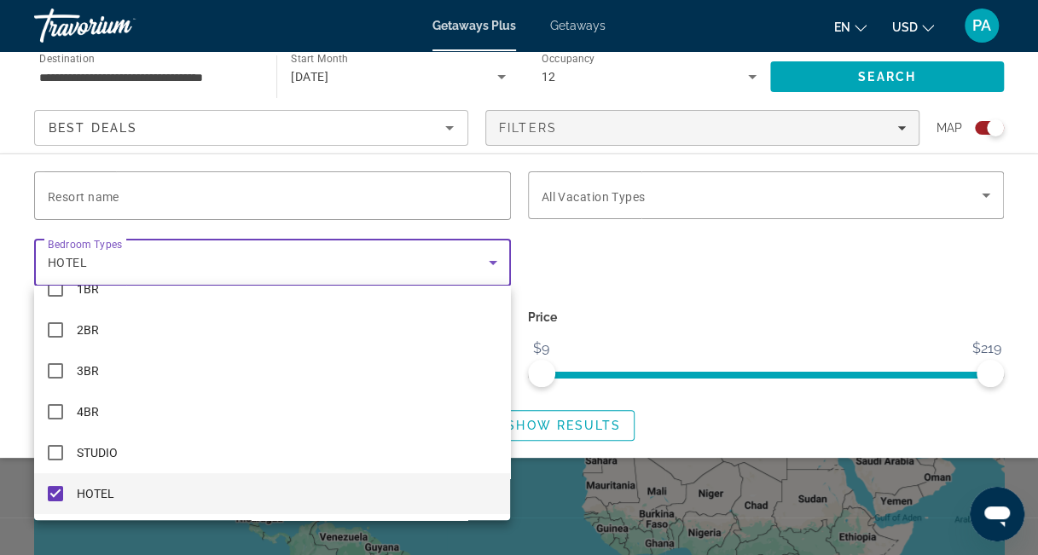
click at [888, 258] on div at bounding box center [519, 277] width 1038 height 555
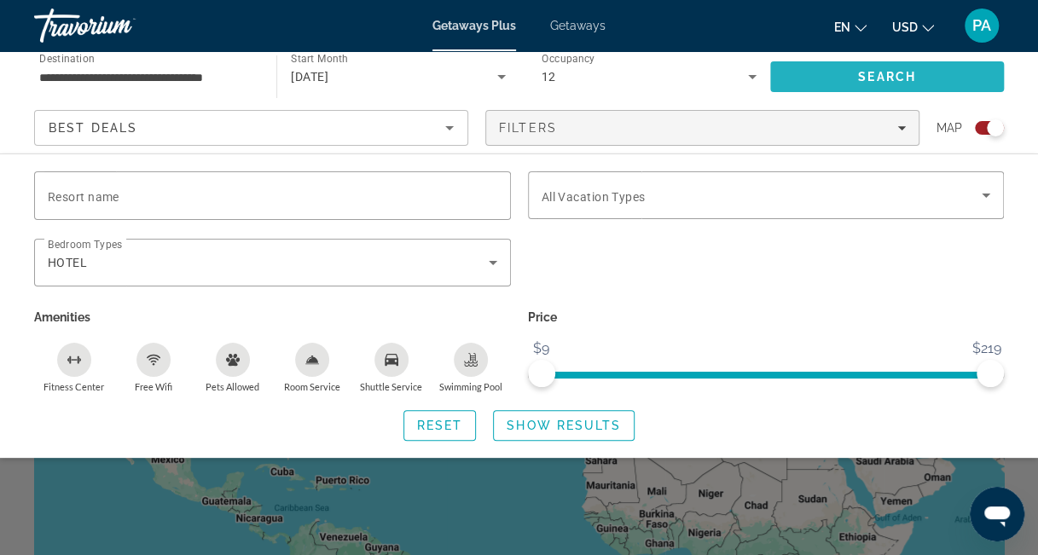
click at [883, 72] on span "Search" at bounding box center [887, 77] width 58 height 14
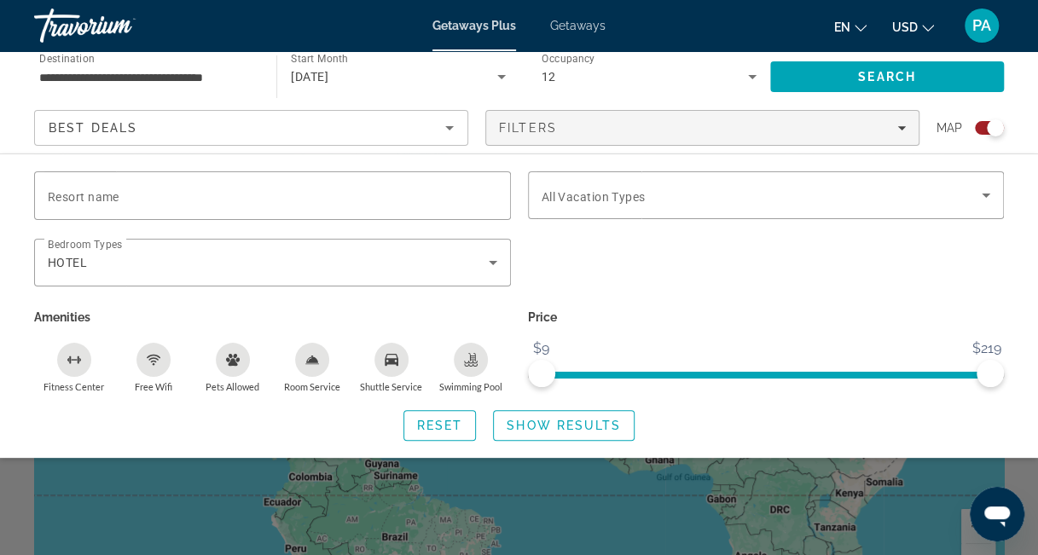
scroll to position [80, 0]
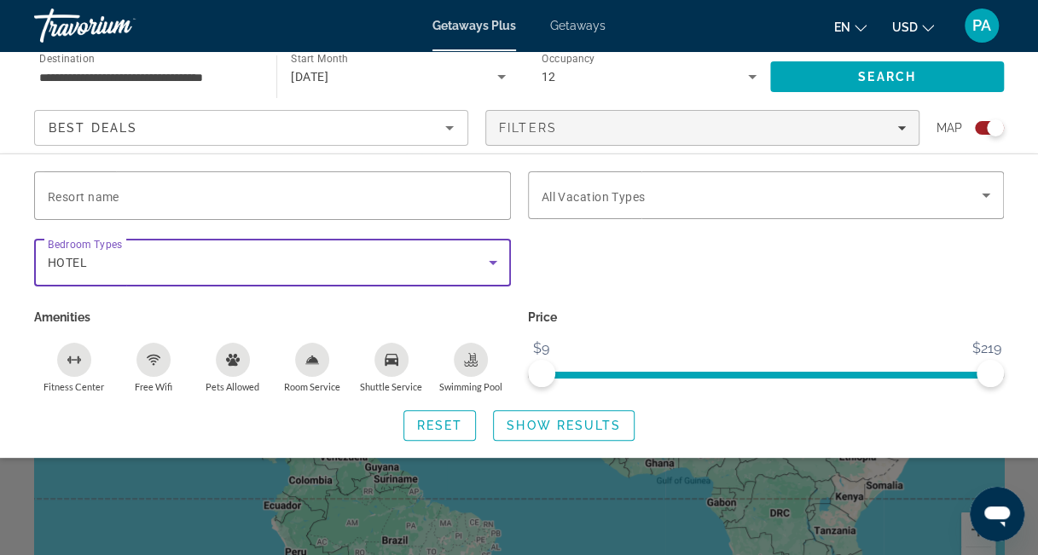
click at [489, 259] on icon "Search widget" at bounding box center [493, 262] width 20 height 20
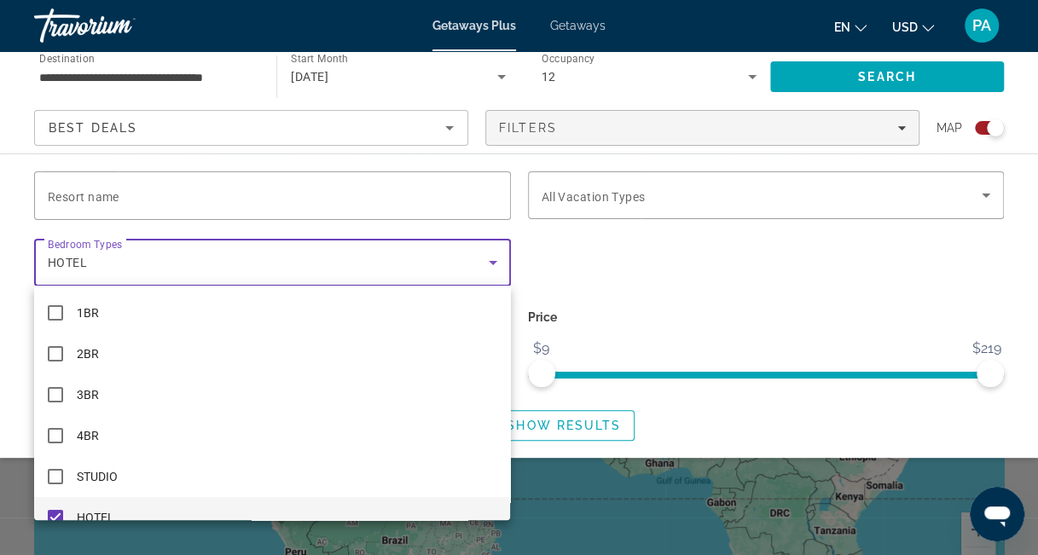
scroll to position [18, 0]
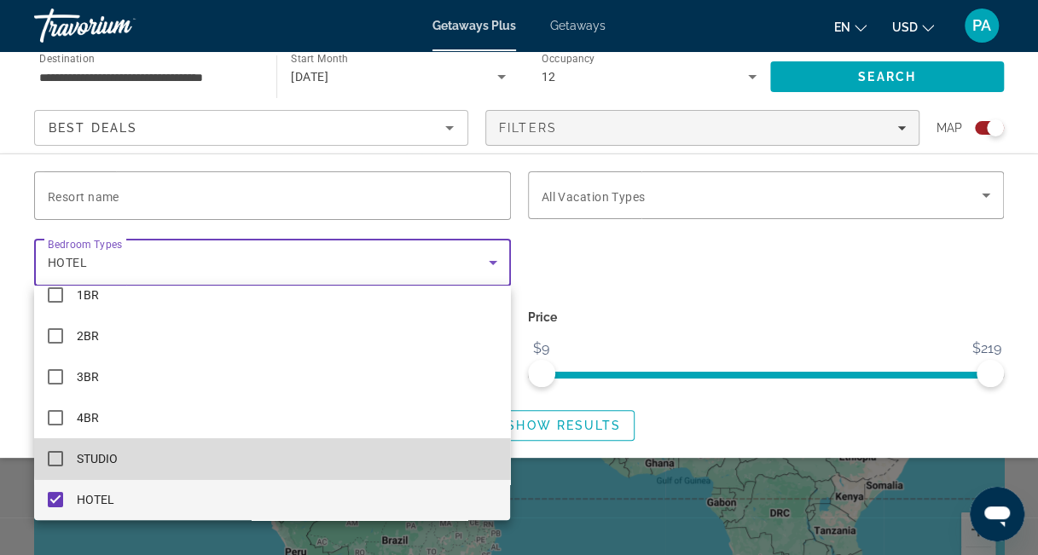
click at [315, 453] on mat-option "STUDIO" at bounding box center [272, 458] width 476 height 41
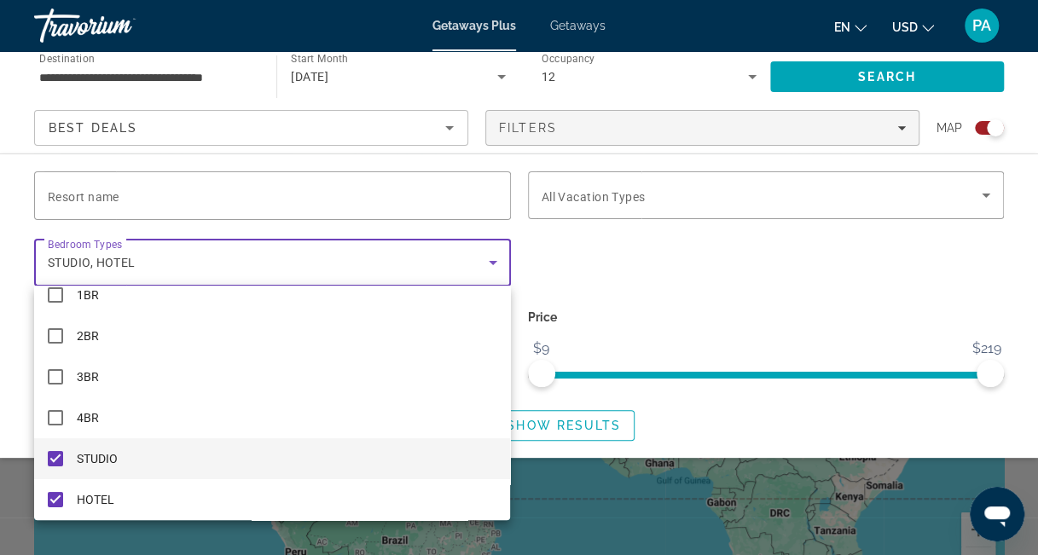
click at [807, 281] on div at bounding box center [519, 277] width 1038 height 555
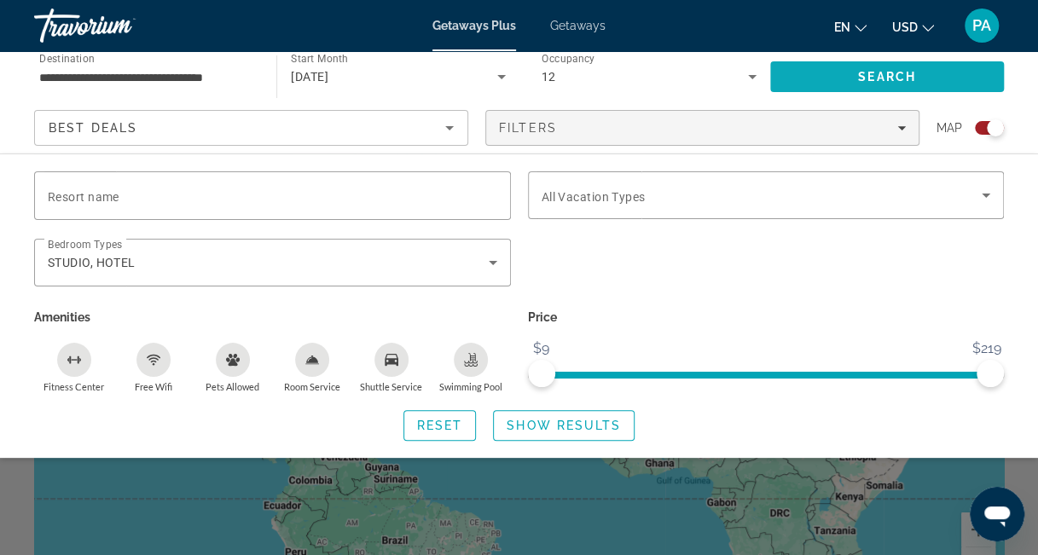
click at [900, 74] on span "Search" at bounding box center [887, 77] width 58 height 14
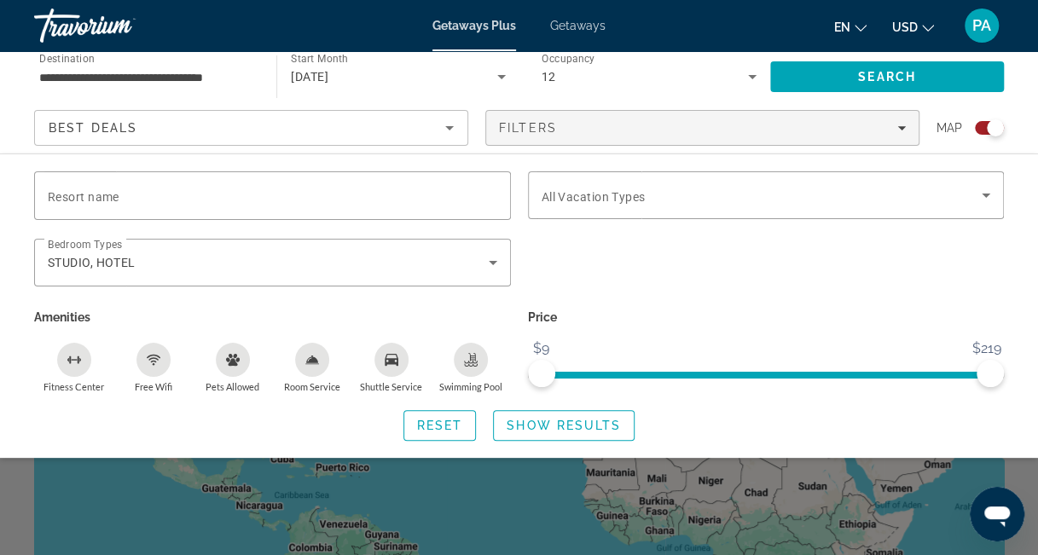
scroll to position [3, 0]
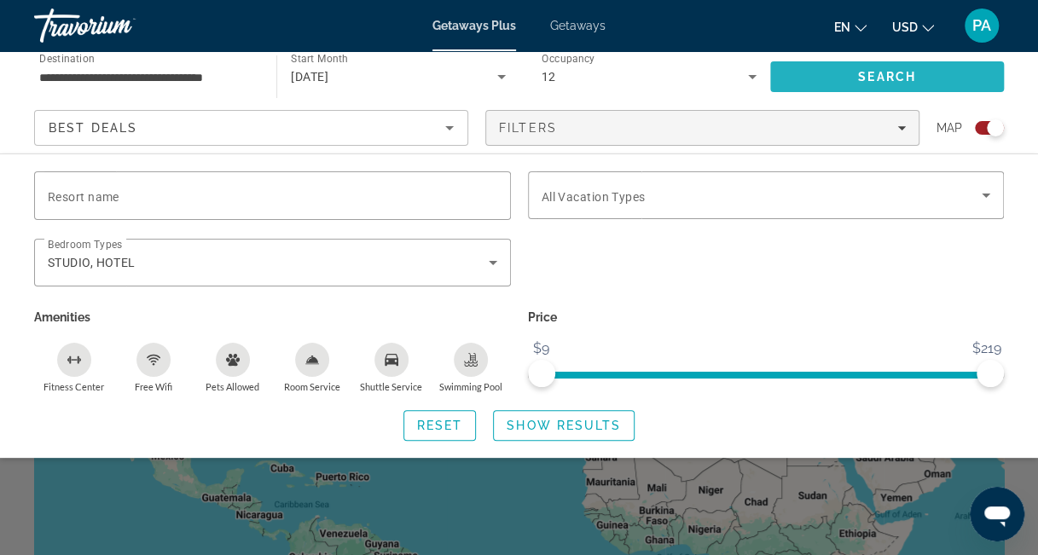
click at [900, 70] on span "Search" at bounding box center [887, 77] width 58 height 14
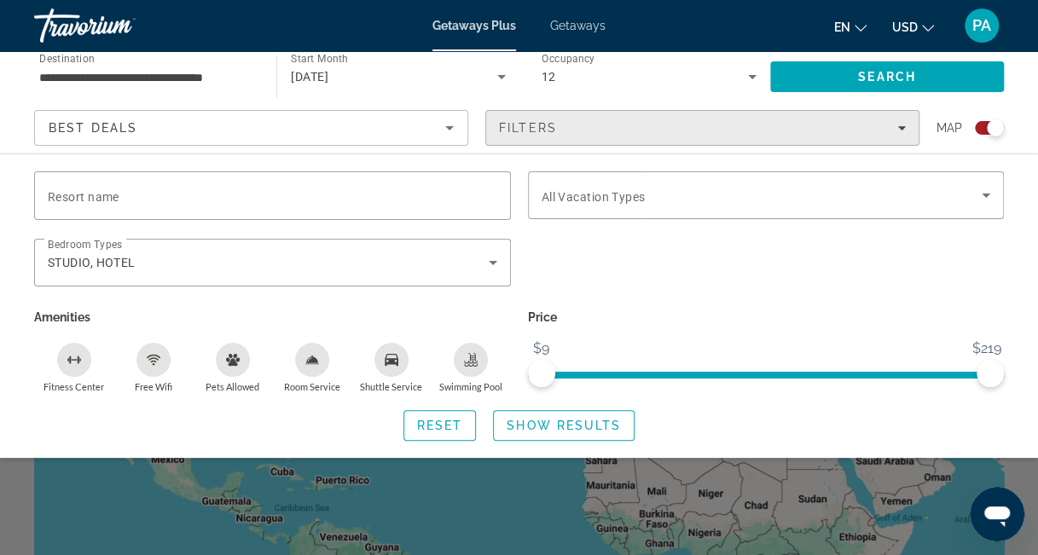
click at [902, 130] on icon "Filters" at bounding box center [901, 128] width 9 height 9
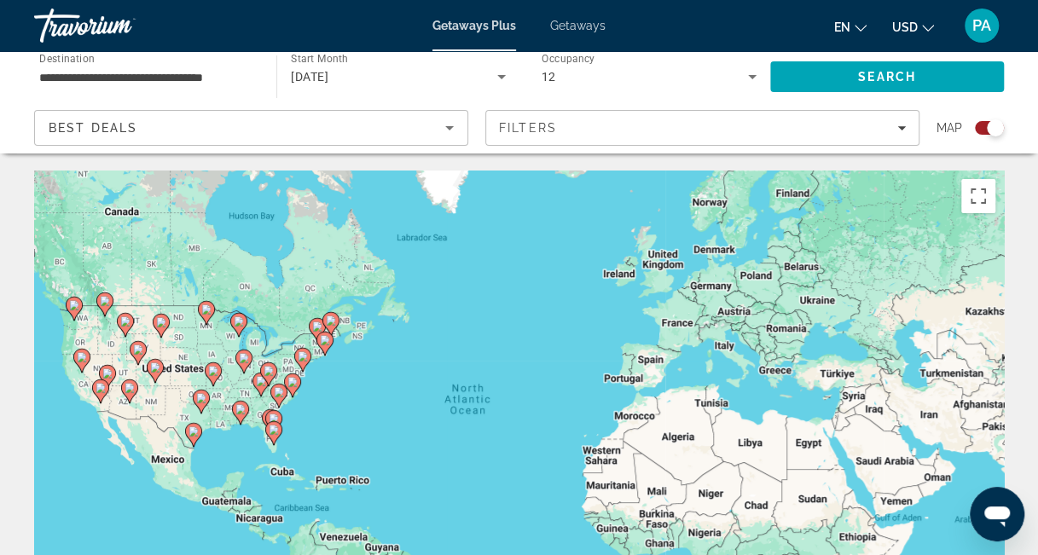
click at [451, 123] on icon "Sort by" at bounding box center [449, 128] width 20 height 20
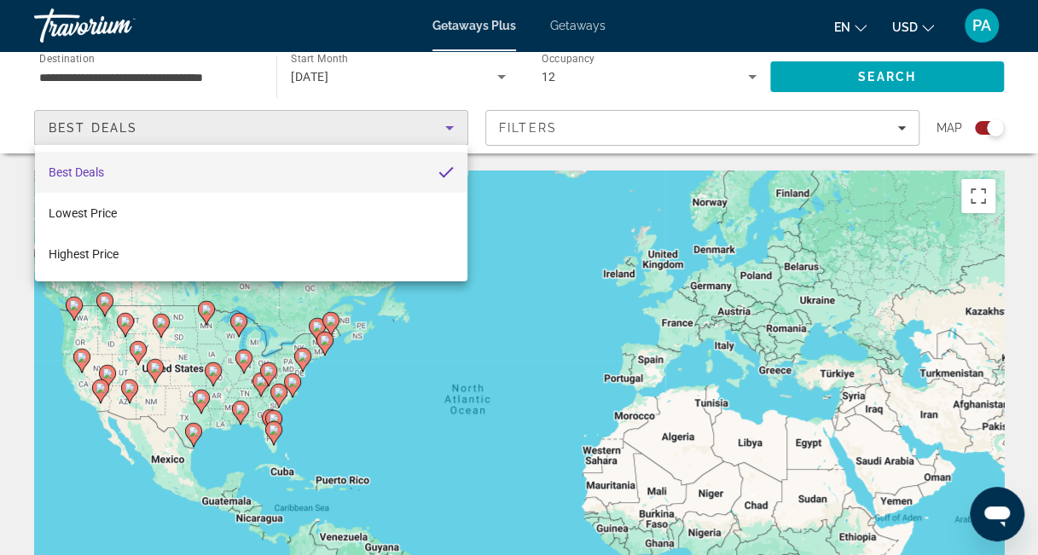
click at [524, 191] on div at bounding box center [519, 277] width 1038 height 555
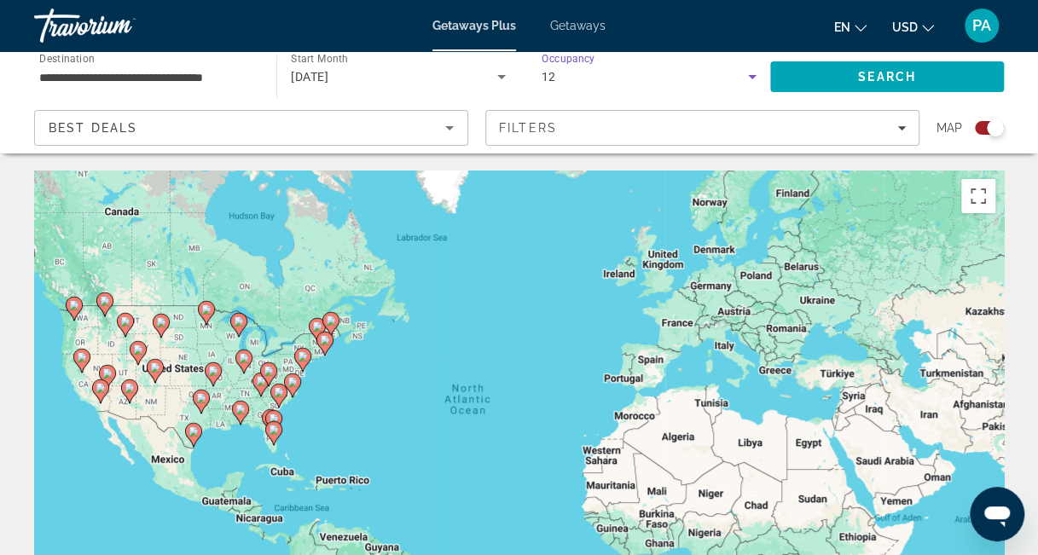
click at [751, 79] on icon "Search widget" at bounding box center [752, 77] width 20 height 20
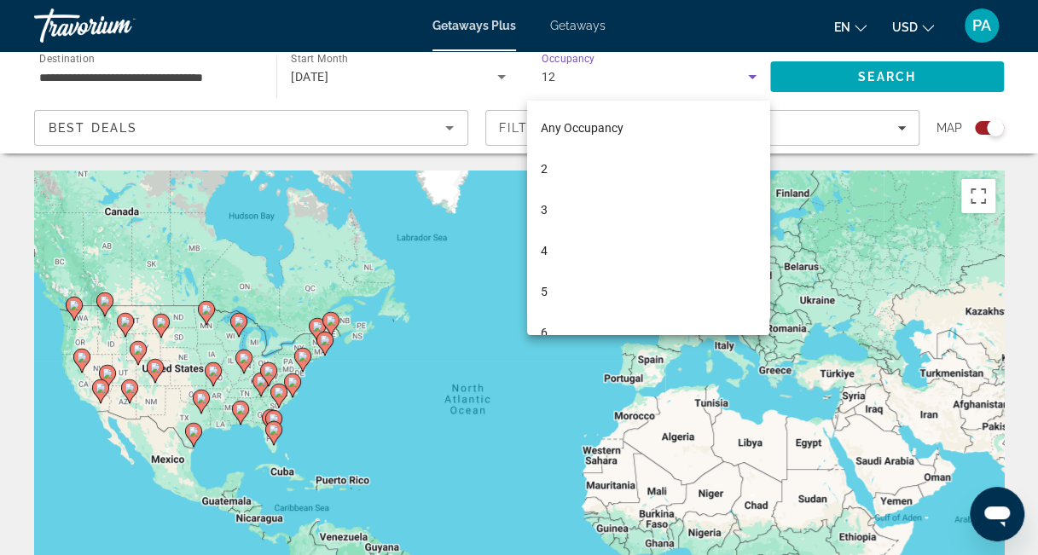
scroll to position [263, 0]
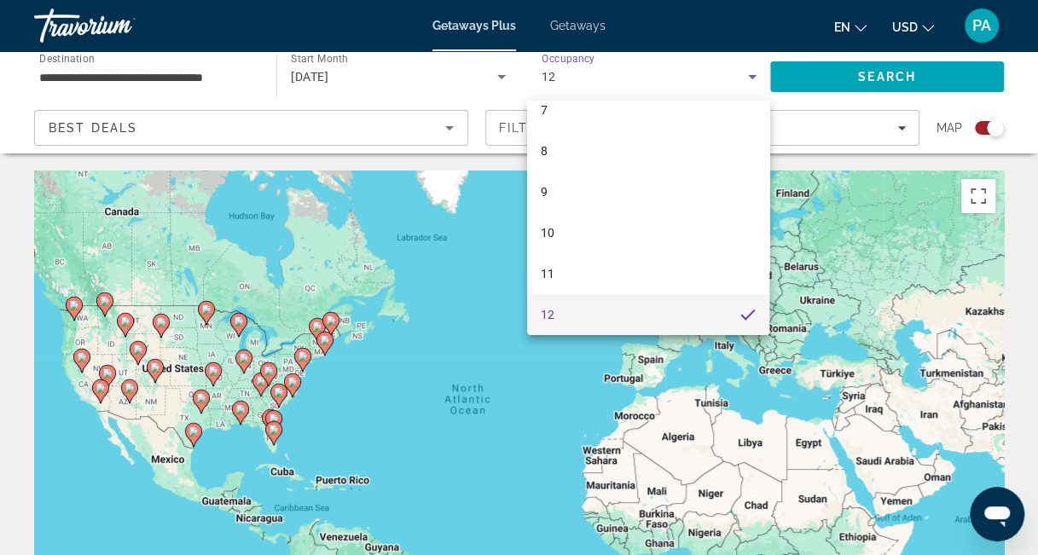
click at [793, 184] on div at bounding box center [519, 277] width 1038 height 555
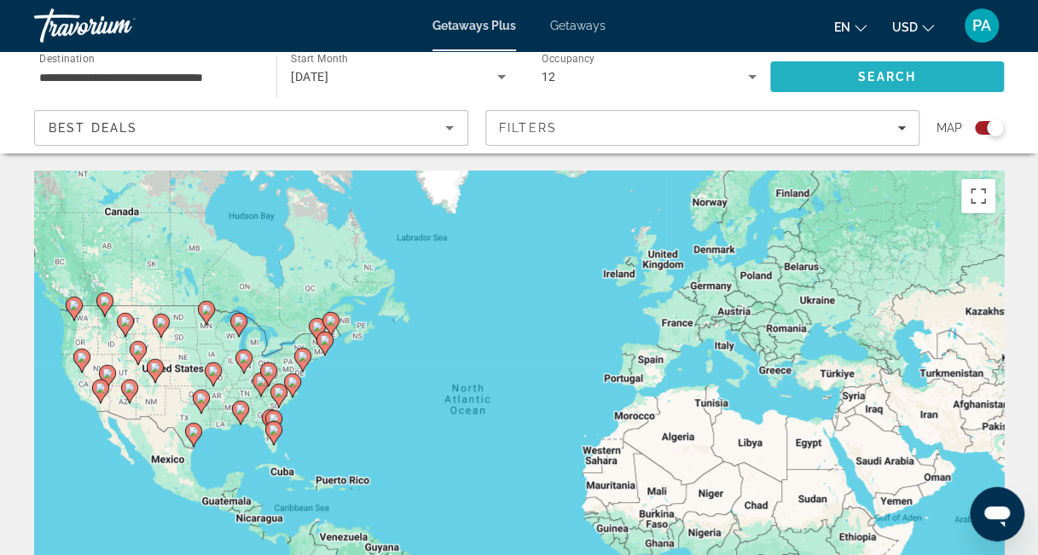
click at [894, 84] on span "Search" at bounding box center [887, 76] width 234 height 41
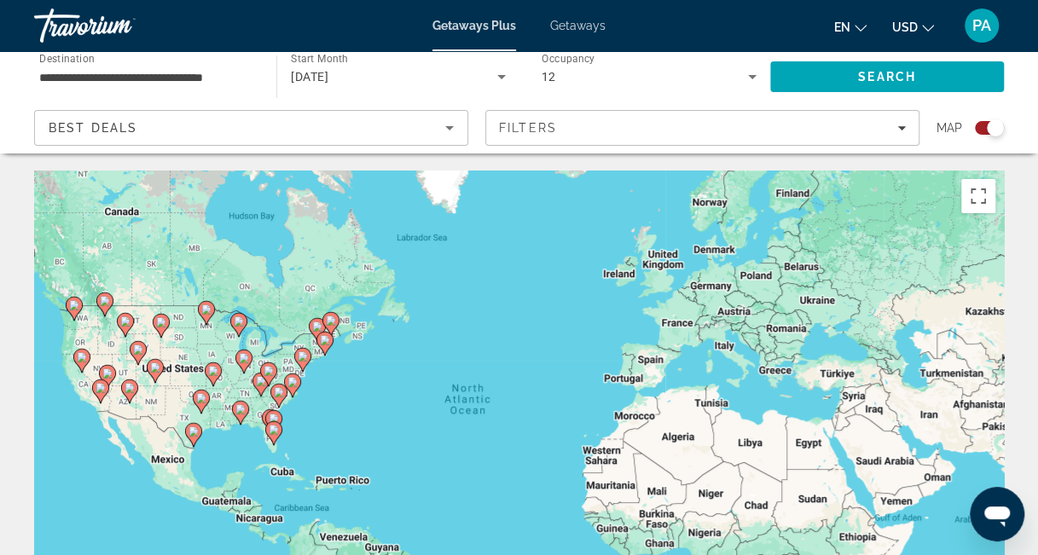
scroll to position [0, 0]
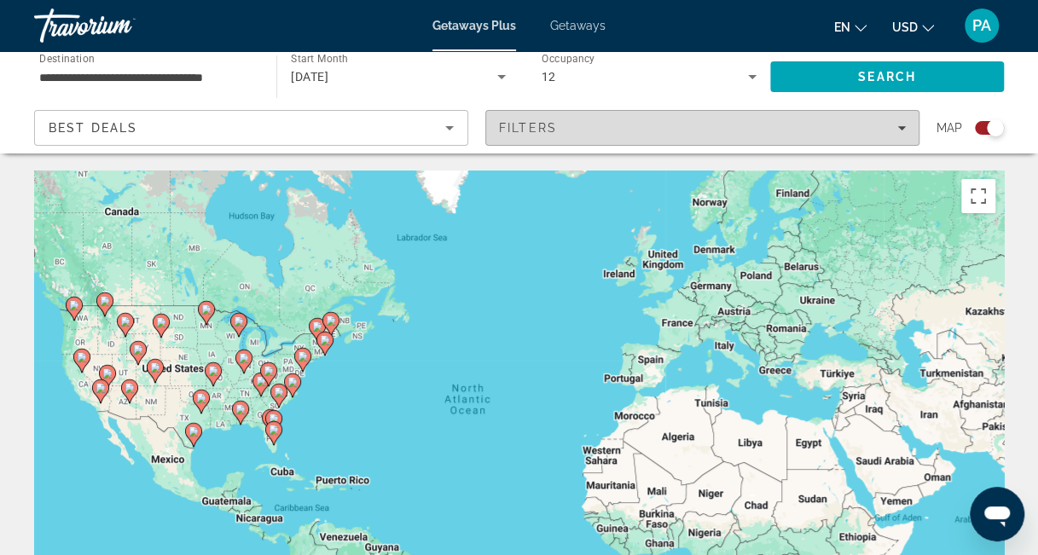
click at [898, 122] on div "Filters" at bounding box center [702, 128] width 407 height 14
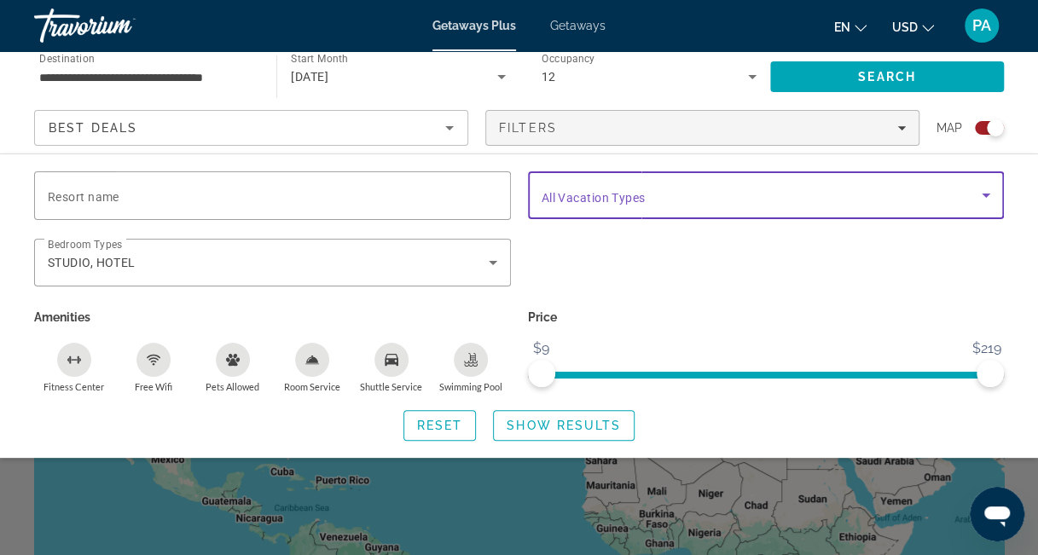
click at [805, 199] on span "Search widget" at bounding box center [761, 195] width 441 height 20
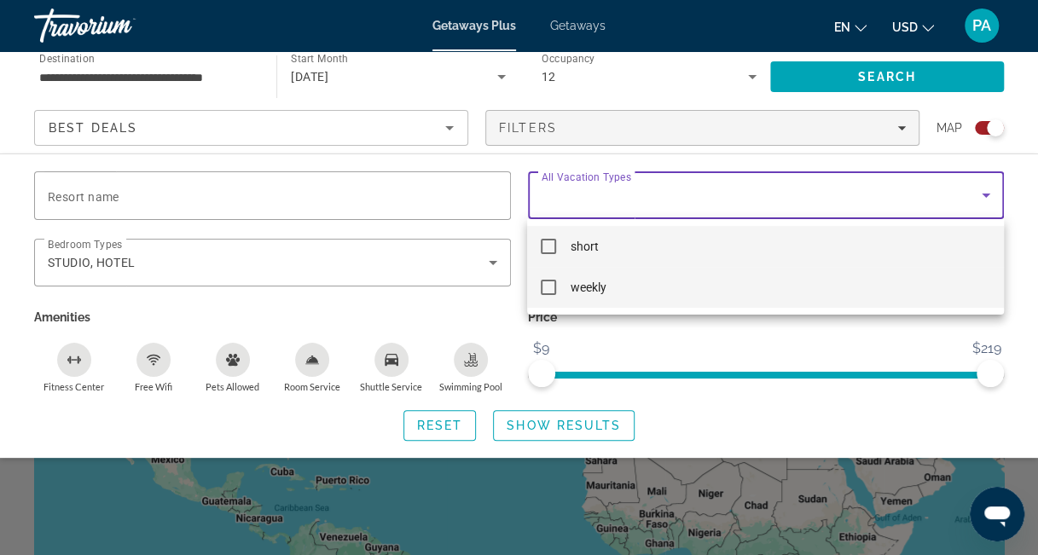
click at [553, 287] on mat-pseudo-checkbox at bounding box center [548, 287] width 15 height 15
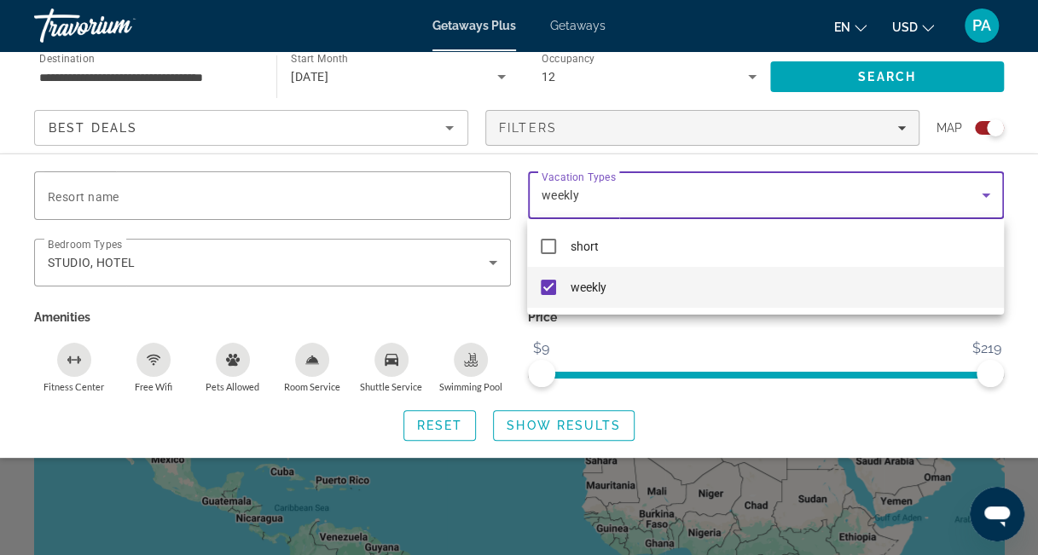
click at [881, 425] on div at bounding box center [519, 277] width 1038 height 555
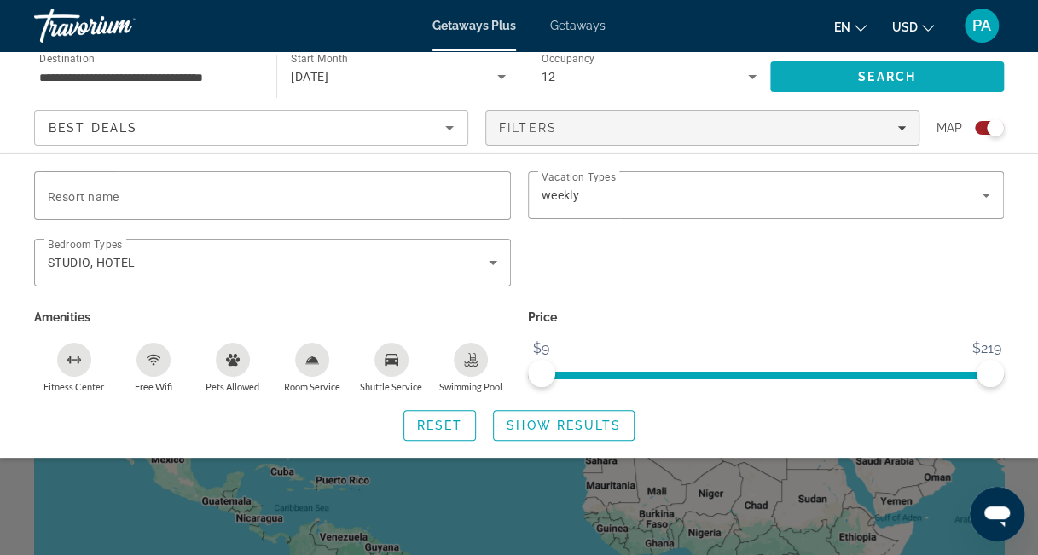
click at [880, 78] on span "Search" at bounding box center [887, 77] width 58 height 14
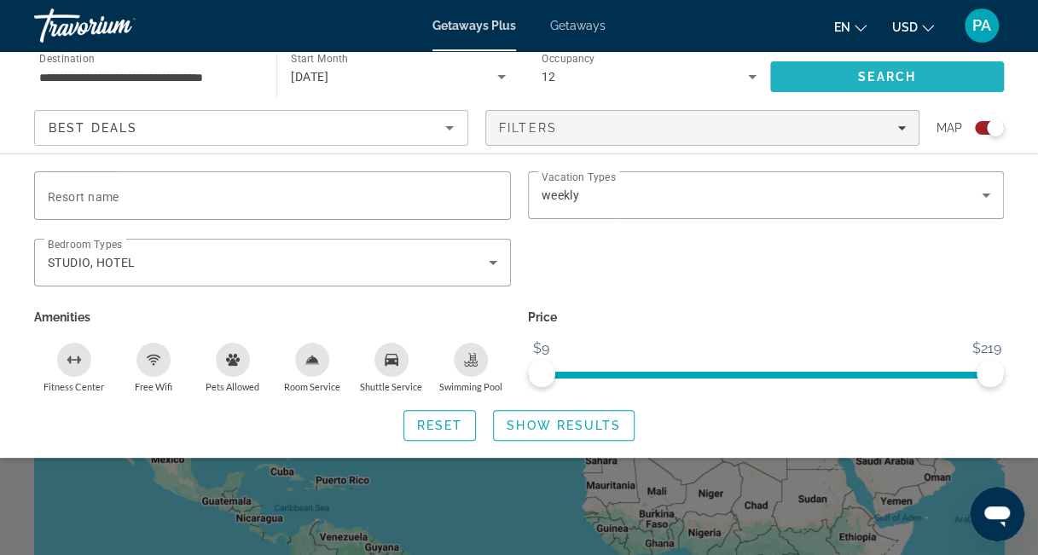
click at [875, 72] on span "Search" at bounding box center [887, 77] width 58 height 14
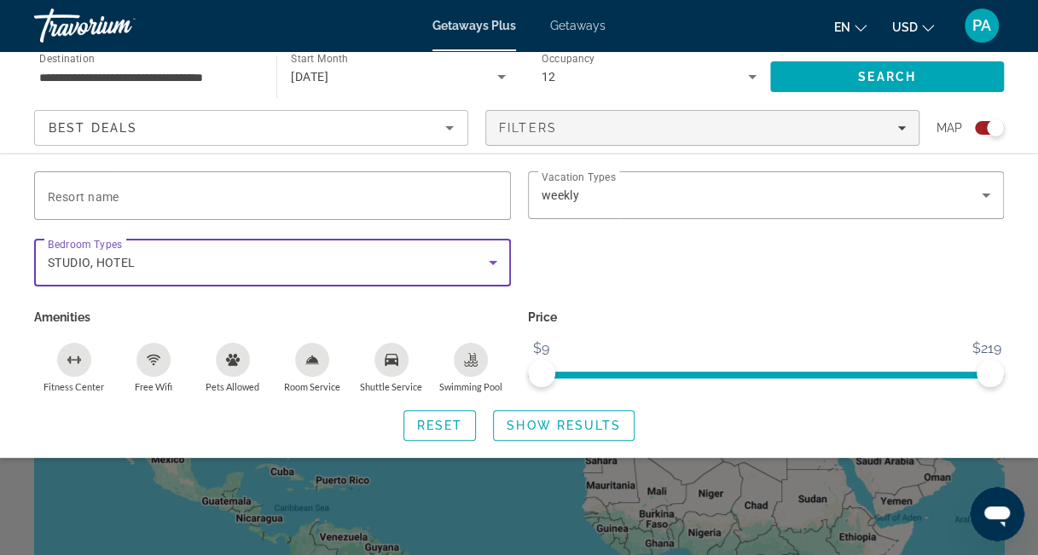
click at [490, 261] on icon "Search widget" at bounding box center [493, 263] width 9 height 4
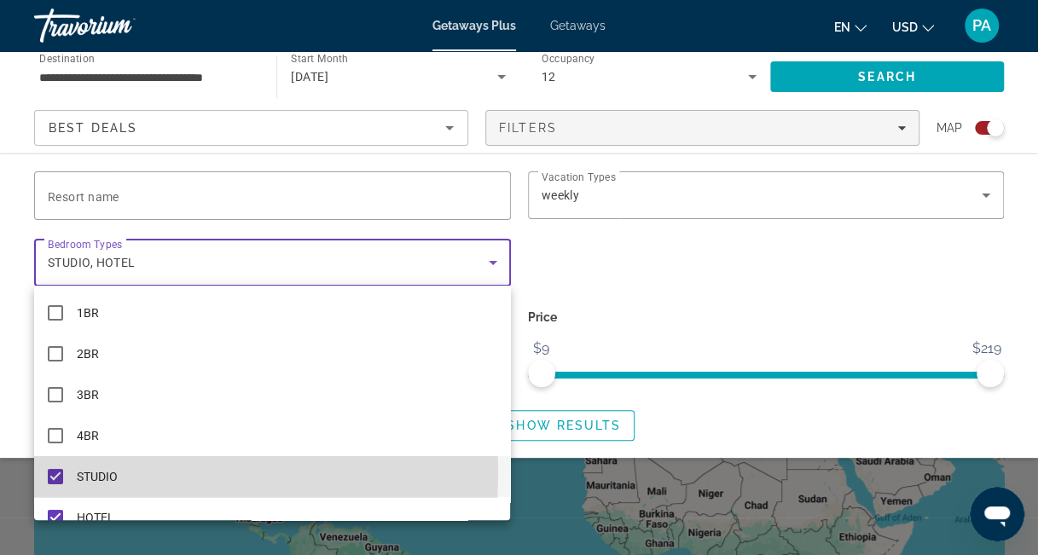
click at [60, 473] on mat-pseudo-checkbox at bounding box center [55, 476] width 15 height 15
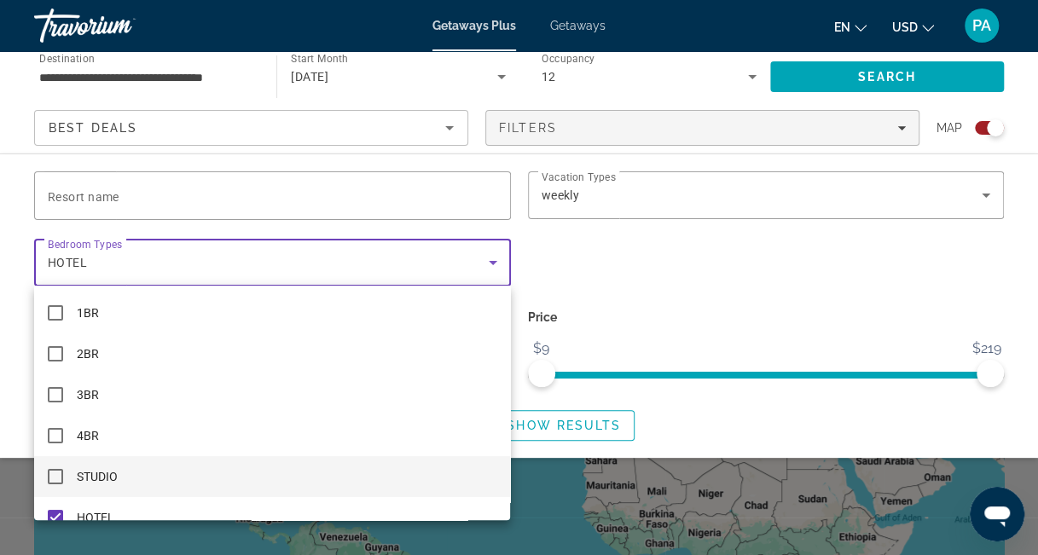
click at [737, 286] on div at bounding box center [519, 277] width 1038 height 555
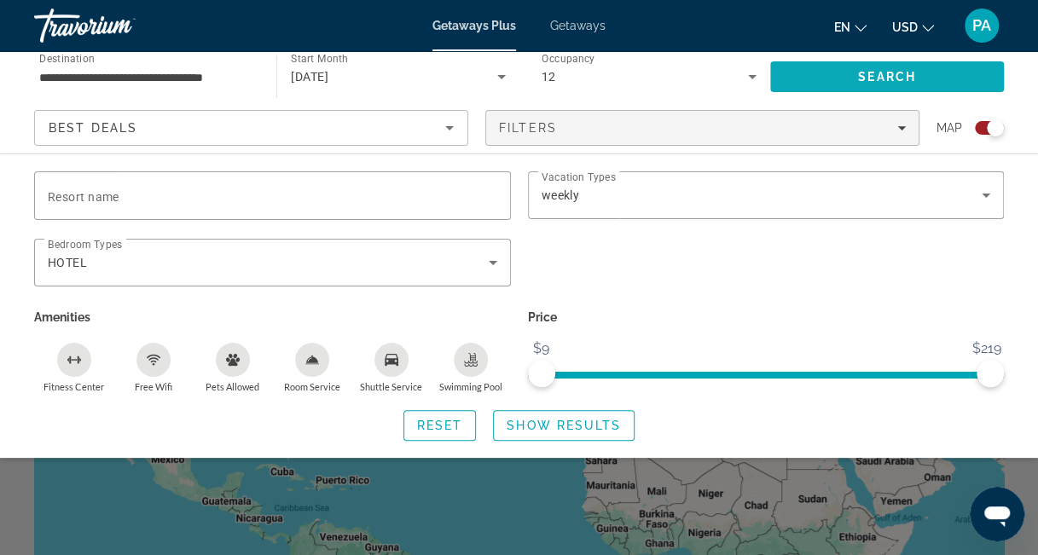
click at [889, 72] on span "Search" at bounding box center [887, 77] width 58 height 14
click at [489, 257] on icon "Search widget" at bounding box center [493, 262] width 20 height 20
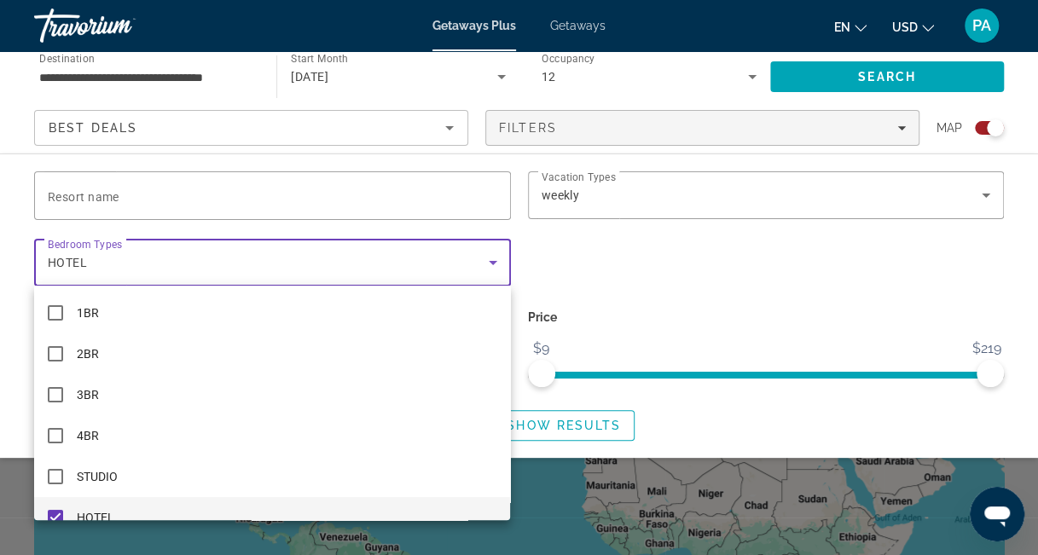
scroll to position [18, 0]
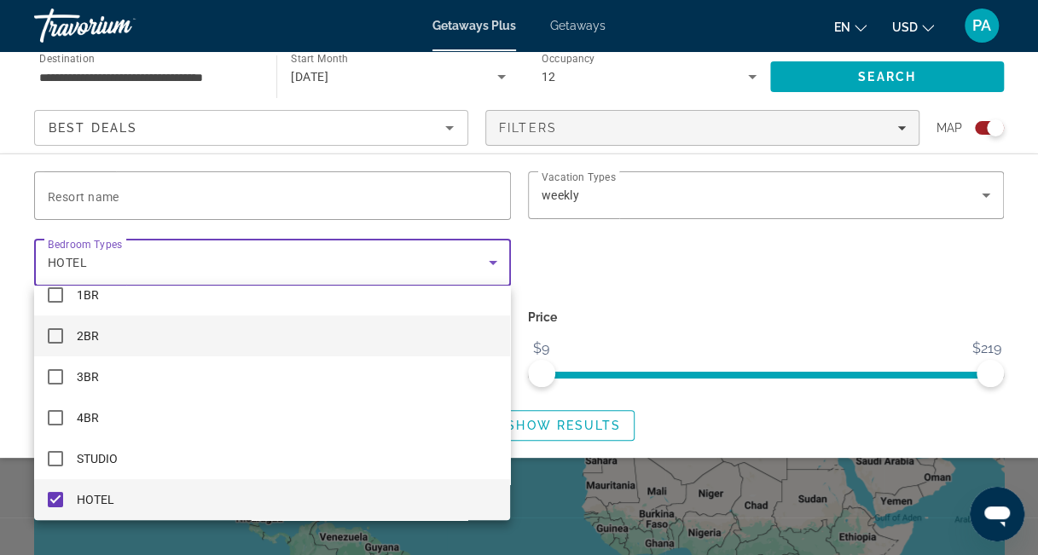
click at [90, 335] on span "2BR" at bounding box center [88, 336] width 22 height 20
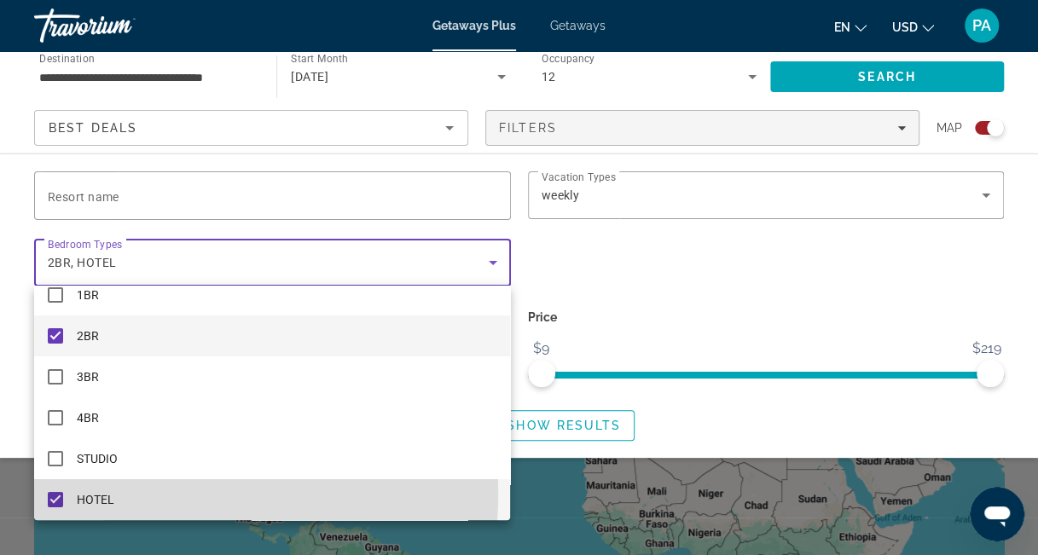
click at [84, 493] on span "HOTEL" at bounding box center [96, 499] width 38 height 20
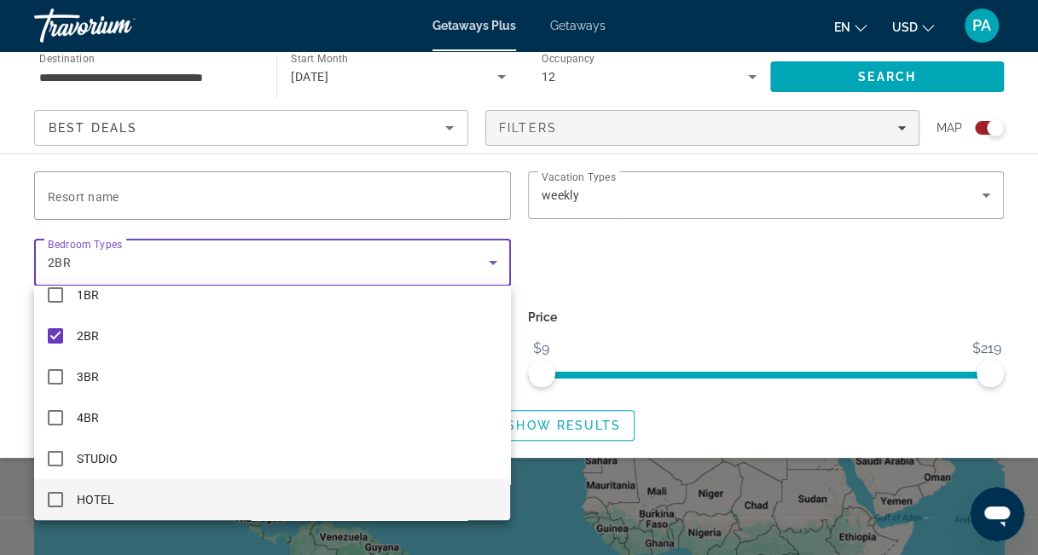
click at [791, 315] on div at bounding box center [519, 277] width 1038 height 555
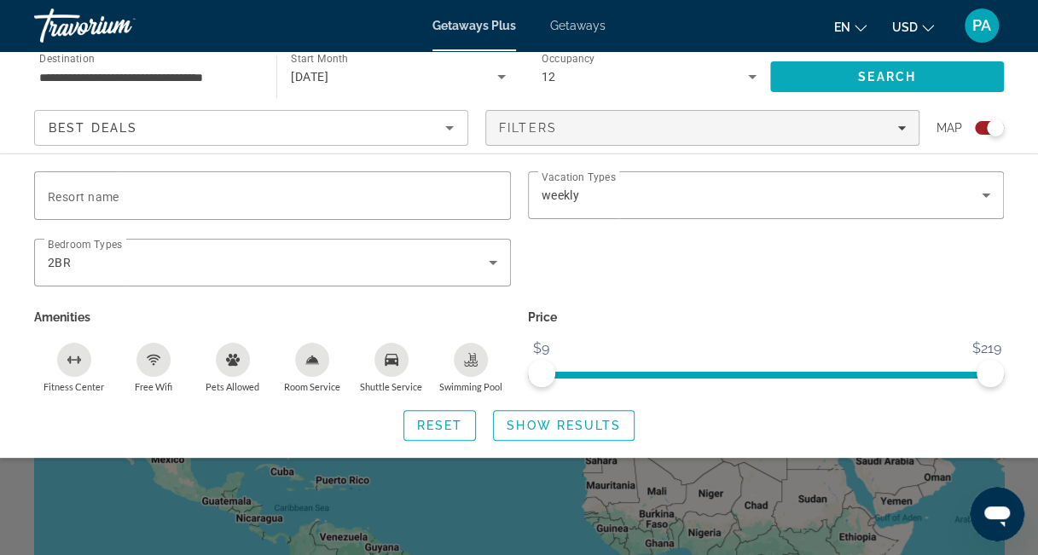
click at [887, 66] on span "Search" at bounding box center [887, 76] width 234 height 41
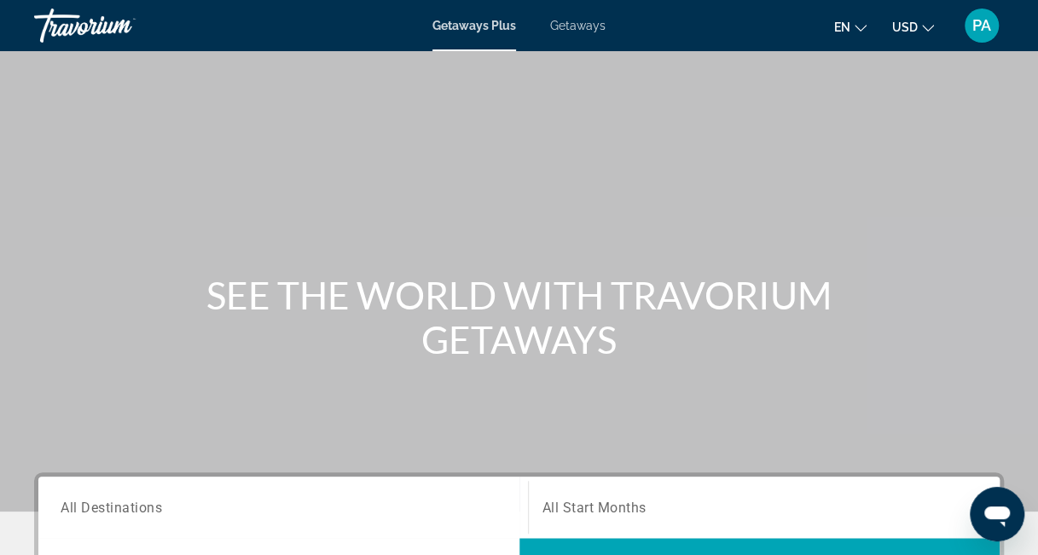
click at [568, 26] on span "Getaways" at bounding box center [577, 26] width 55 height 14
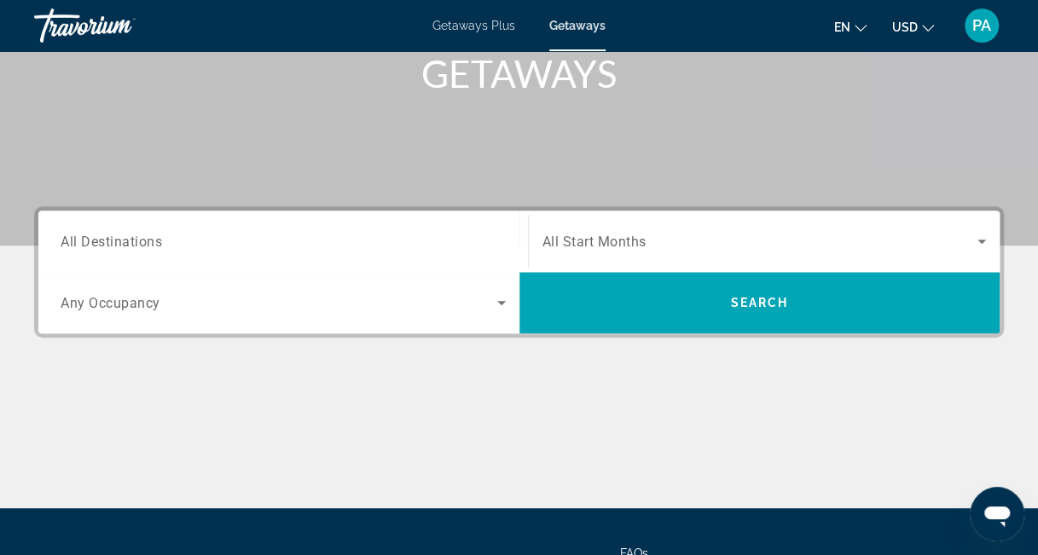
scroll to position [271, 0]
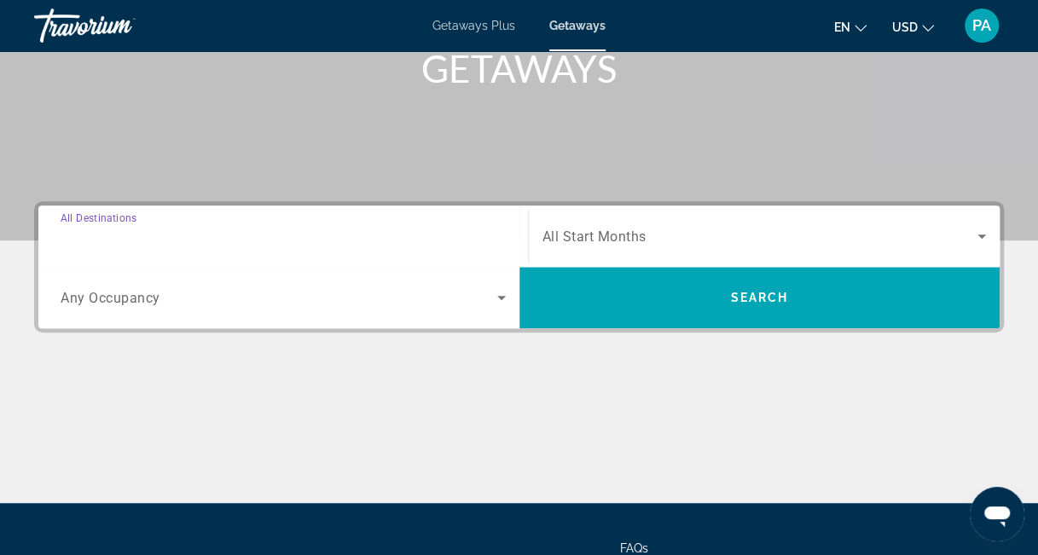
click at [475, 229] on input "Destination All Destinations" at bounding box center [283, 237] width 445 height 20
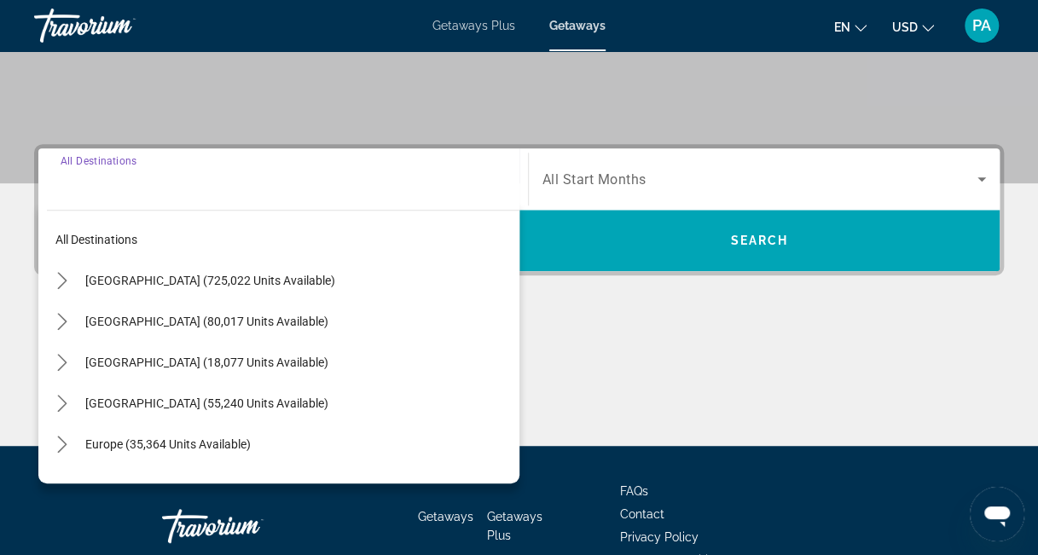
scroll to position [416, 0]
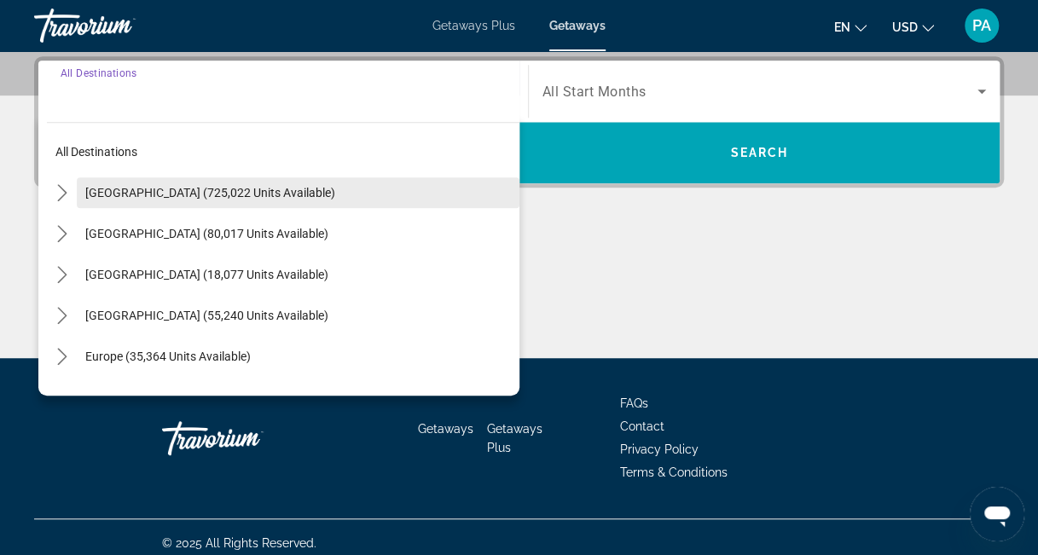
click at [247, 187] on span "[GEOGRAPHIC_DATA] (725,022 units available)" at bounding box center [210, 193] width 250 height 14
type input "**********"
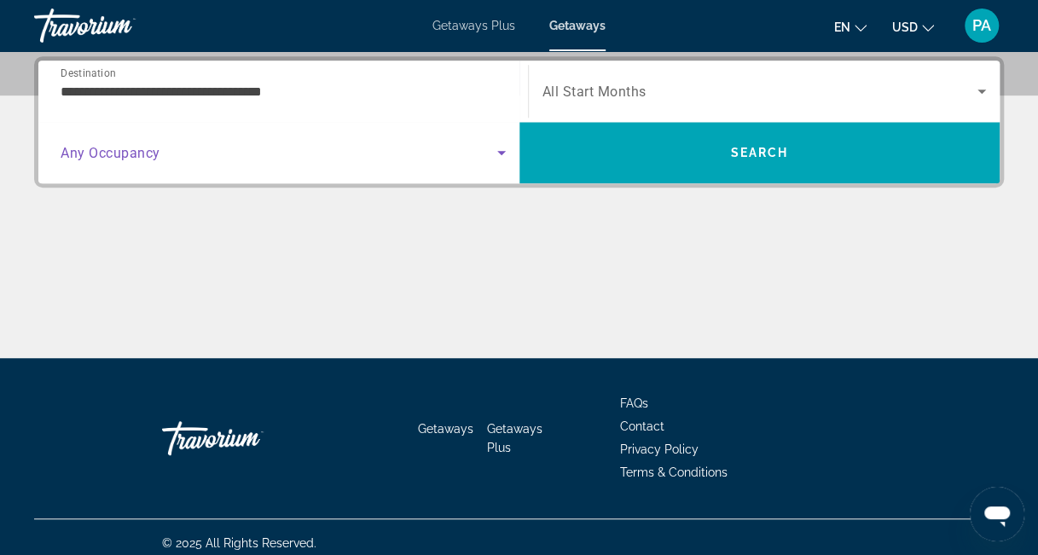
click at [497, 153] on icon "Search widget" at bounding box center [501, 152] width 20 height 20
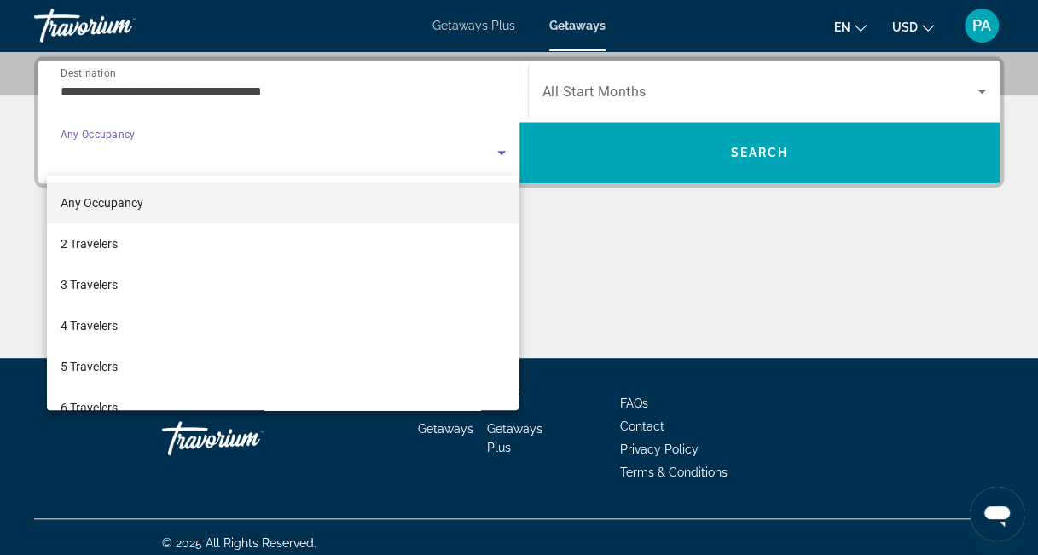
scroll to position [188, 0]
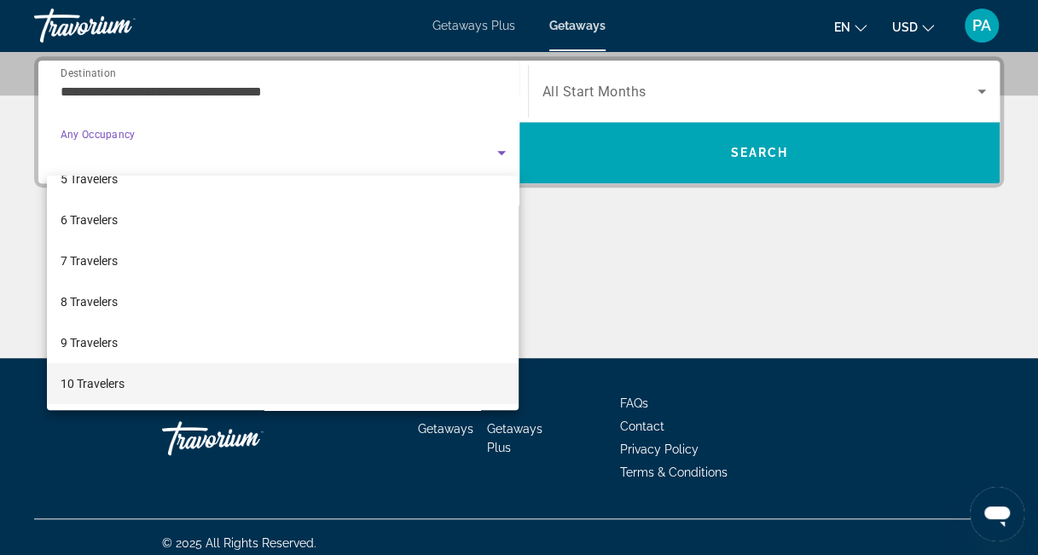
click at [467, 390] on mat-option "10 Travelers" at bounding box center [283, 383] width 472 height 41
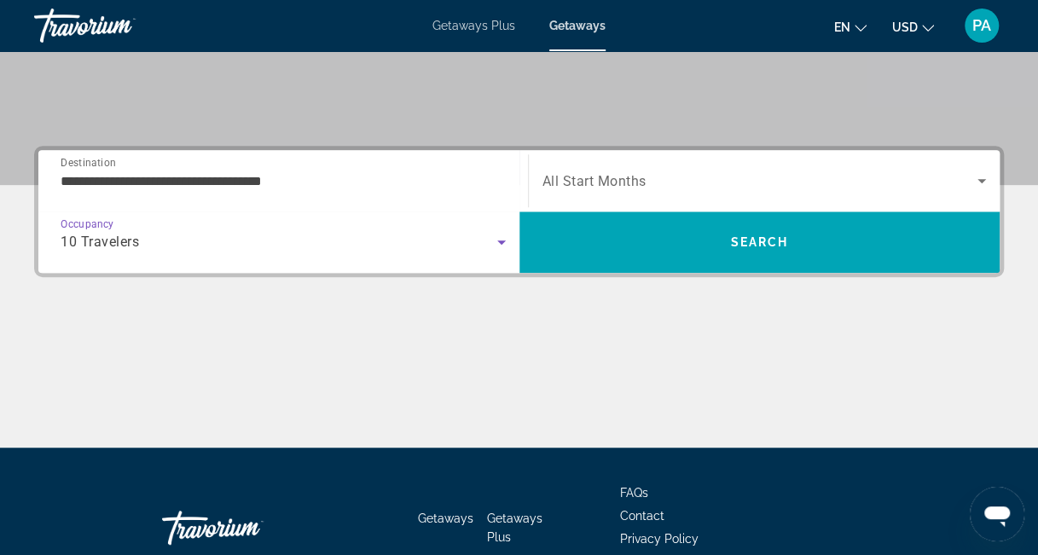
scroll to position [283, 0]
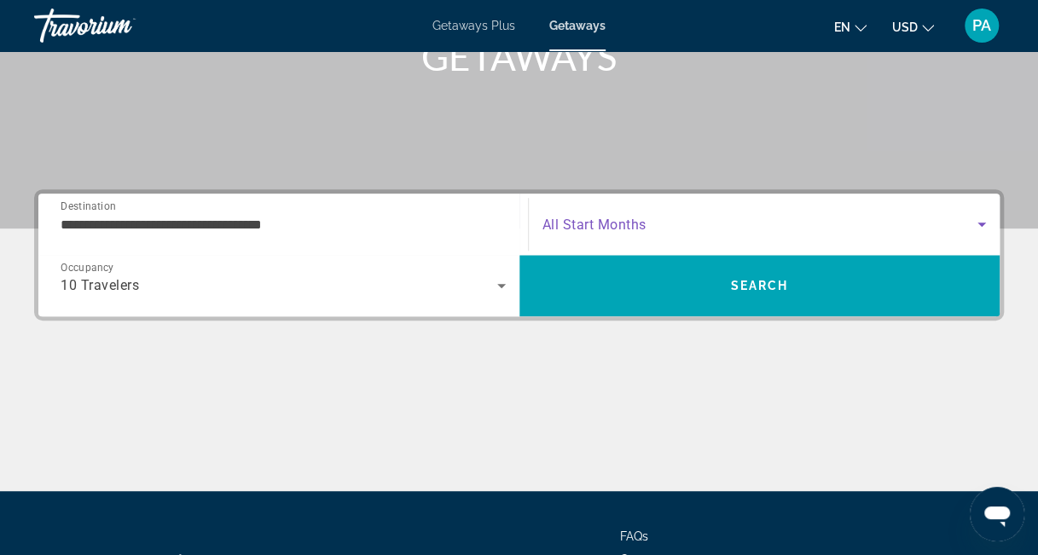
click at [983, 218] on icon "Search widget" at bounding box center [981, 224] width 20 height 20
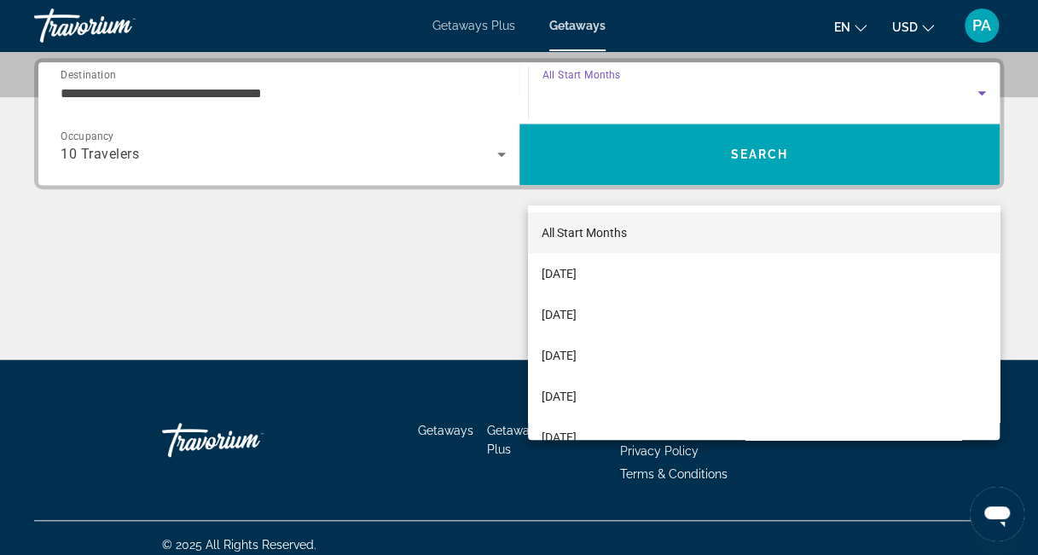
scroll to position [416, 0]
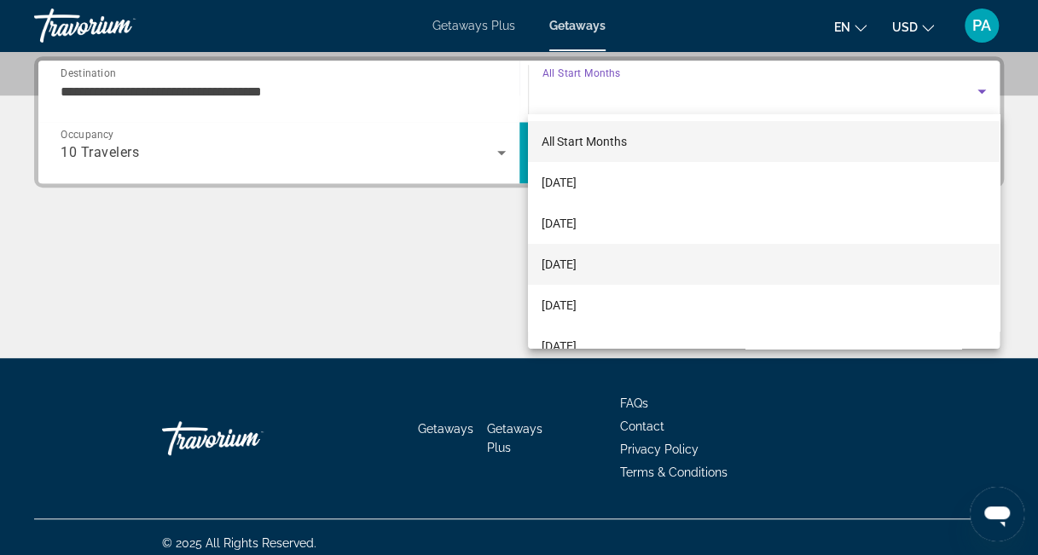
click at [719, 258] on mat-option "[DATE]" at bounding box center [764, 264] width 472 height 41
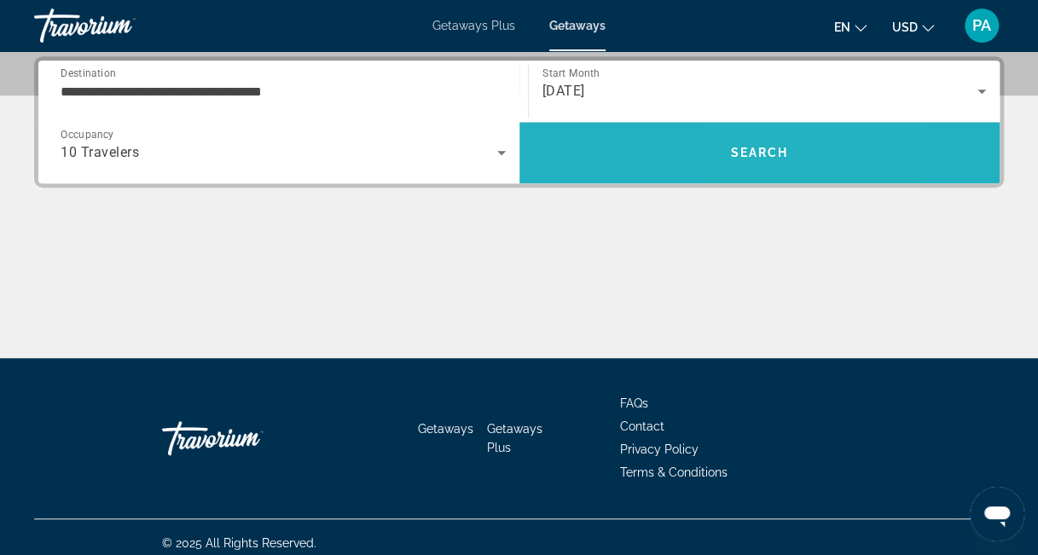
click at [746, 142] on span "Search" at bounding box center [759, 152] width 481 height 41
